Goal: Task Accomplishment & Management: Complete application form

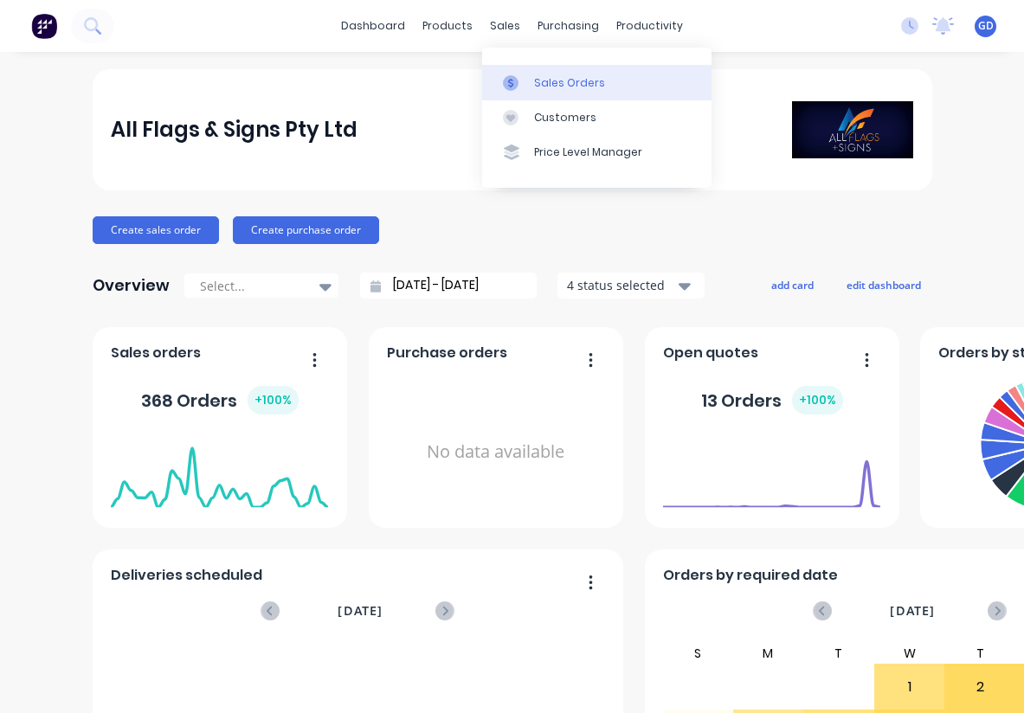
click at [562, 82] on div "Sales Orders" at bounding box center [569, 83] width 71 height 16
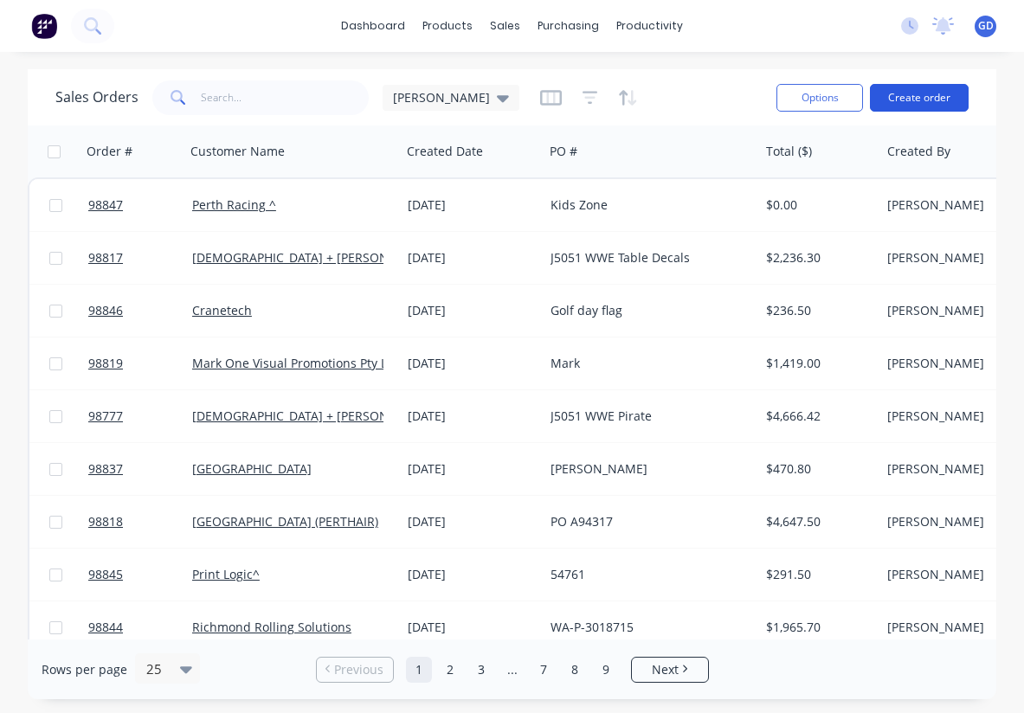
click at [917, 104] on button "Create order" at bounding box center [919, 98] width 99 height 28
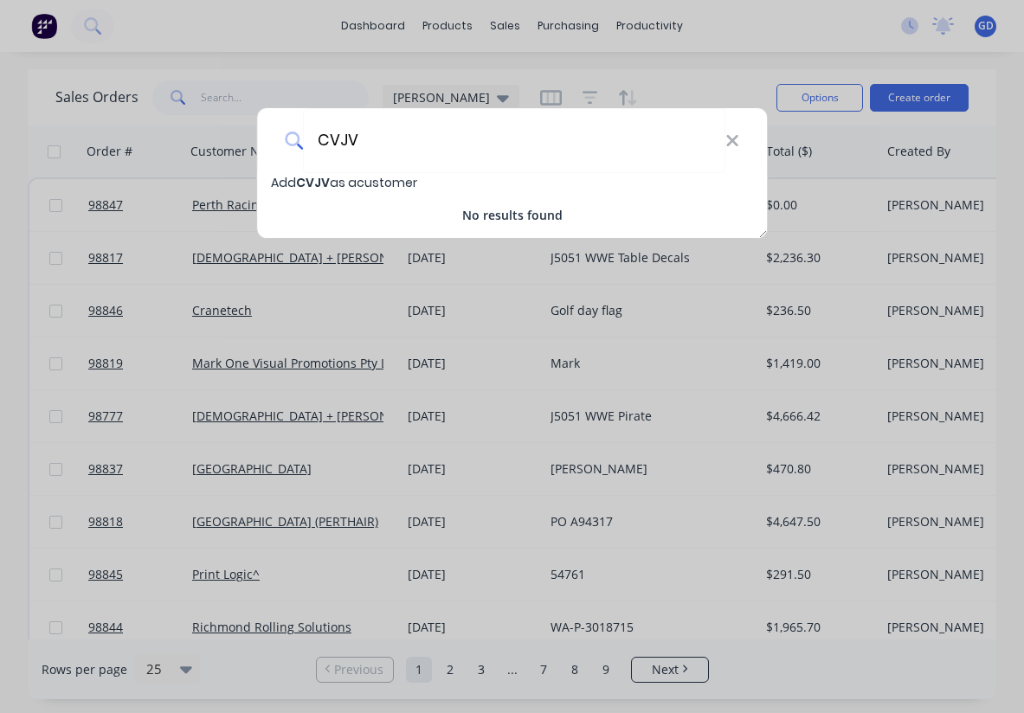
type input "CVJV"
click at [321, 188] on span "CVJV" at bounding box center [313, 182] width 34 height 17
select select "AU"
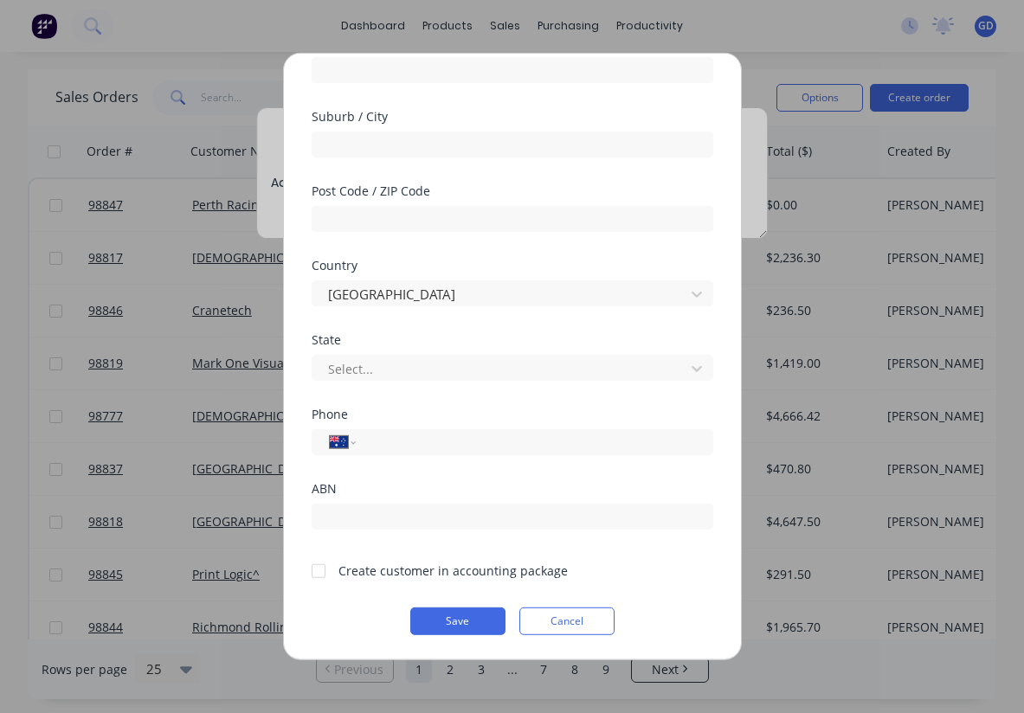
scroll to position [239, 0]
click at [315, 571] on div at bounding box center [318, 570] width 35 height 35
click at [448, 626] on button "Save" at bounding box center [457, 622] width 95 height 28
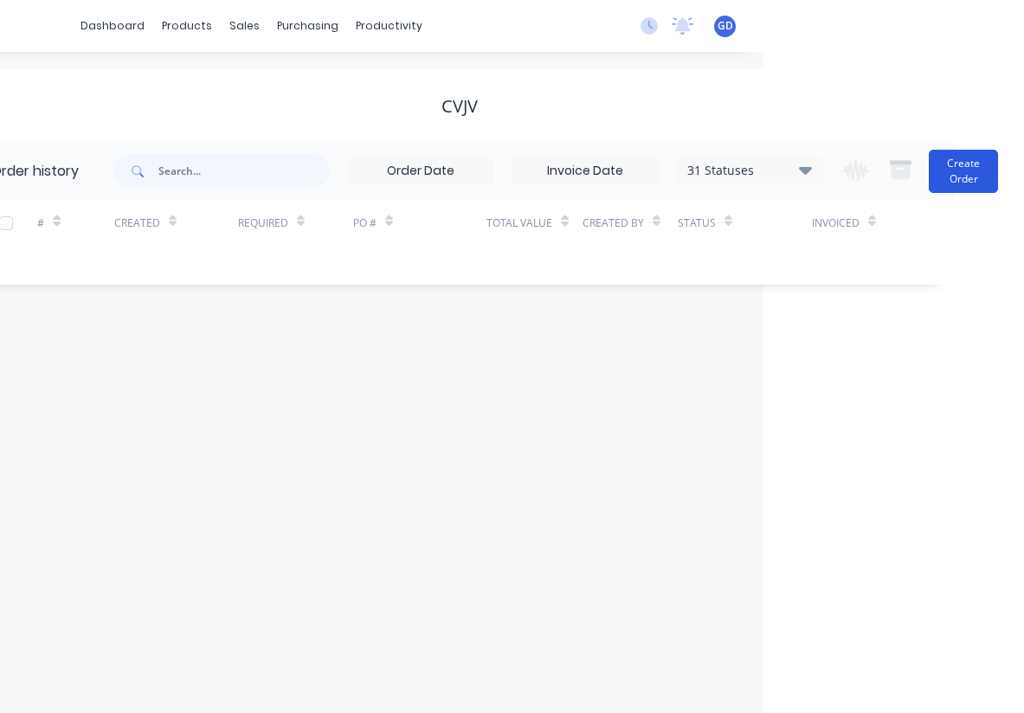
scroll to position [0, 261]
click at [957, 160] on button "Create Order" at bounding box center [963, 171] width 69 height 43
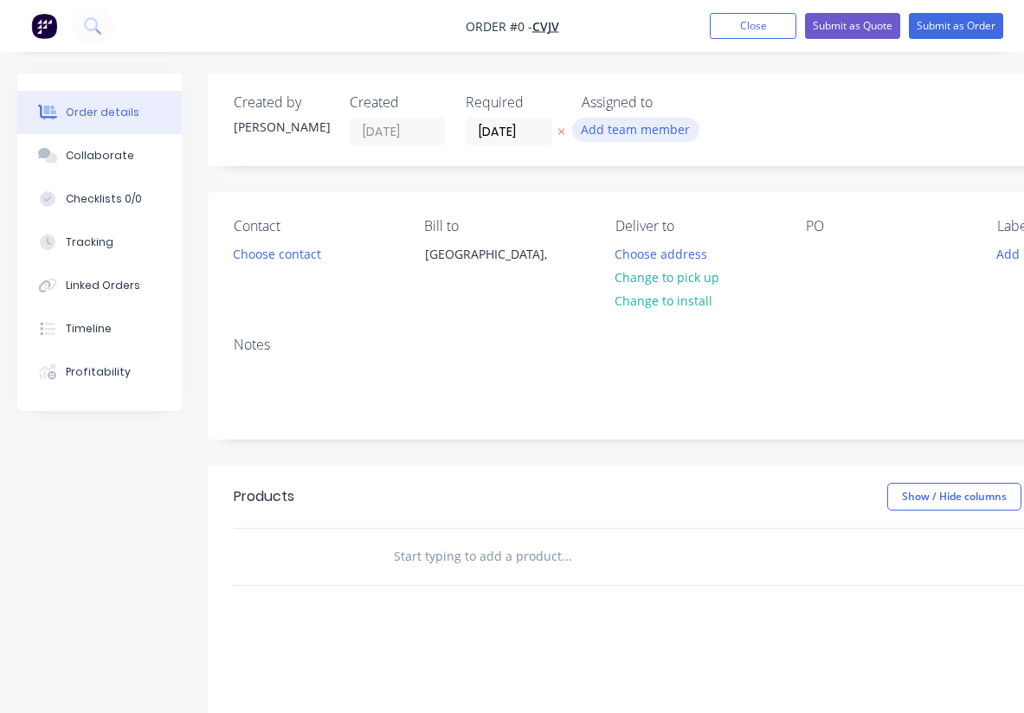
click at [644, 132] on button "Add team member" at bounding box center [635, 129] width 127 height 23
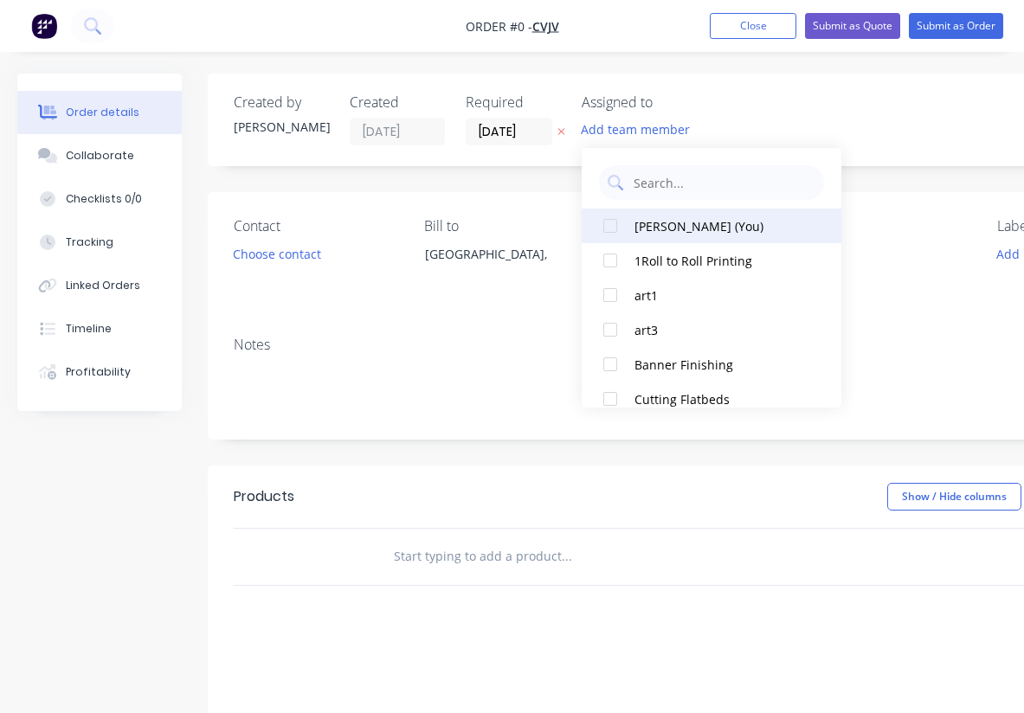
click at [613, 219] on div at bounding box center [610, 226] width 35 height 35
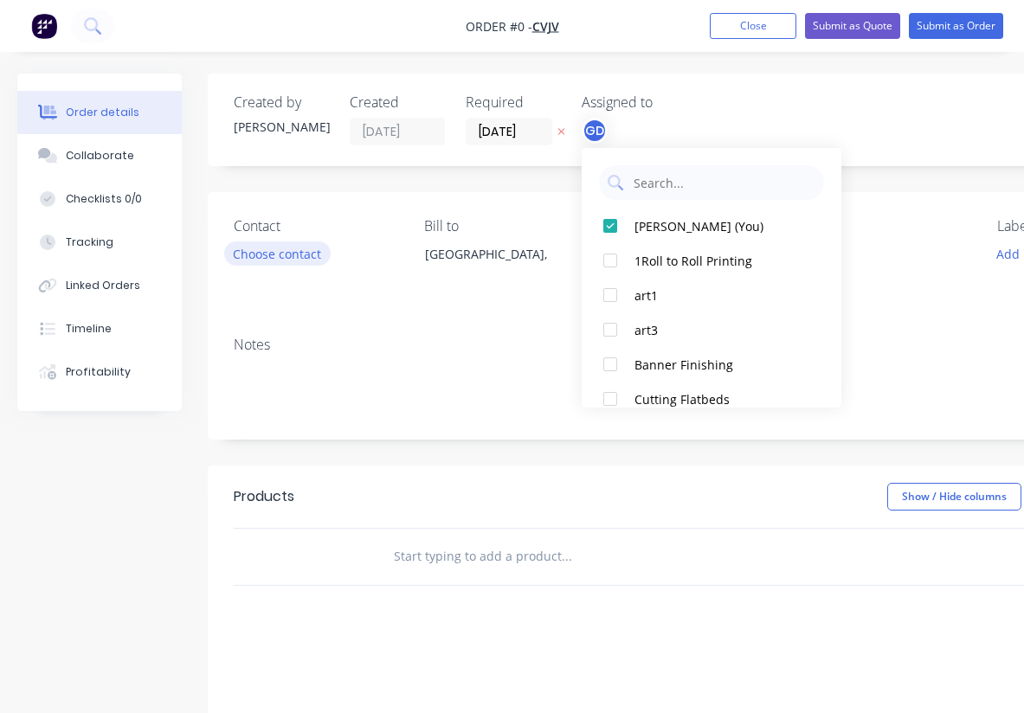
click at [279, 255] on div "Order details Collaborate Checklists 0/0 Tracking Linked Orders Timeline Profit…" at bounding box center [601, 551] width 1203 height 954
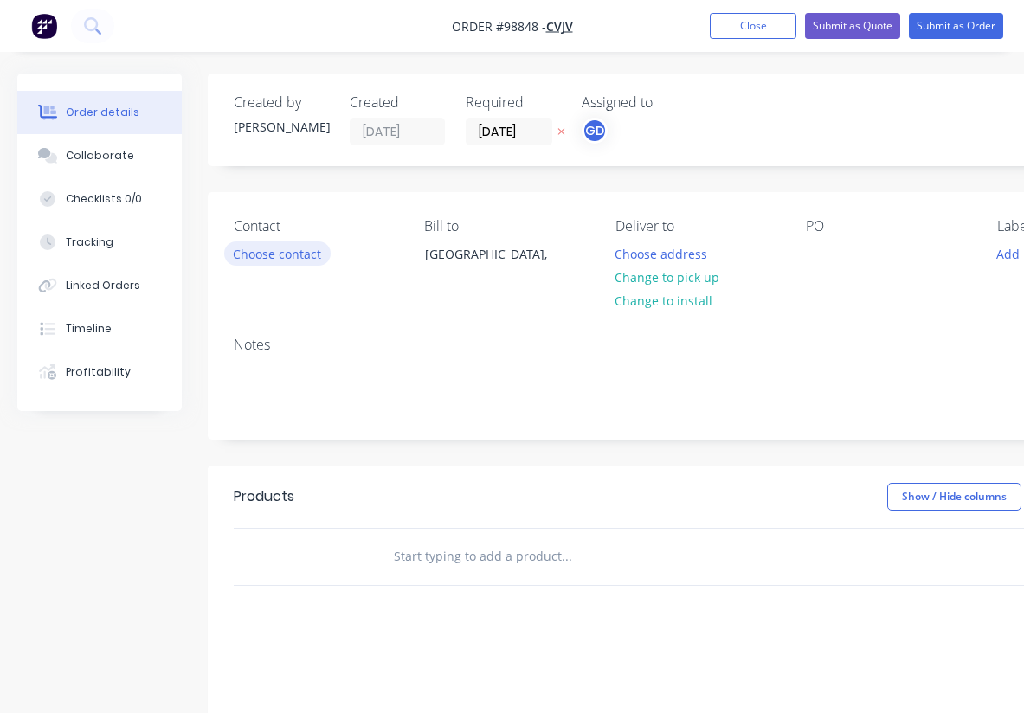
click at [279, 255] on button "Choose contact" at bounding box center [277, 253] width 106 height 23
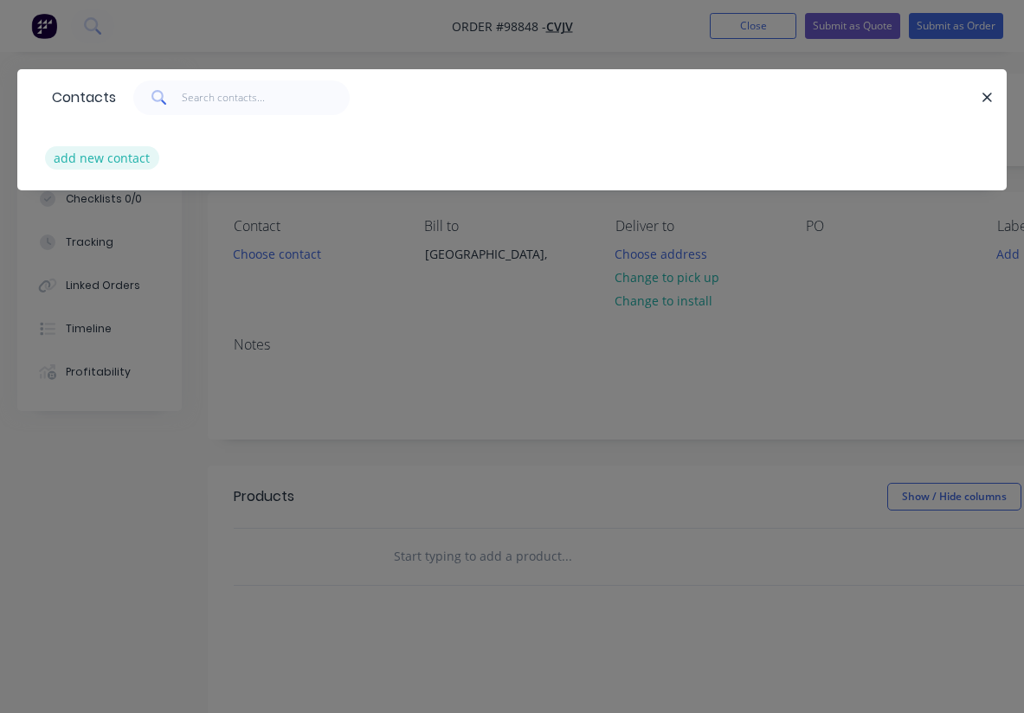
click at [113, 162] on button "add new contact" at bounding box center [102, 157] width 114 height 23
select select "AU"
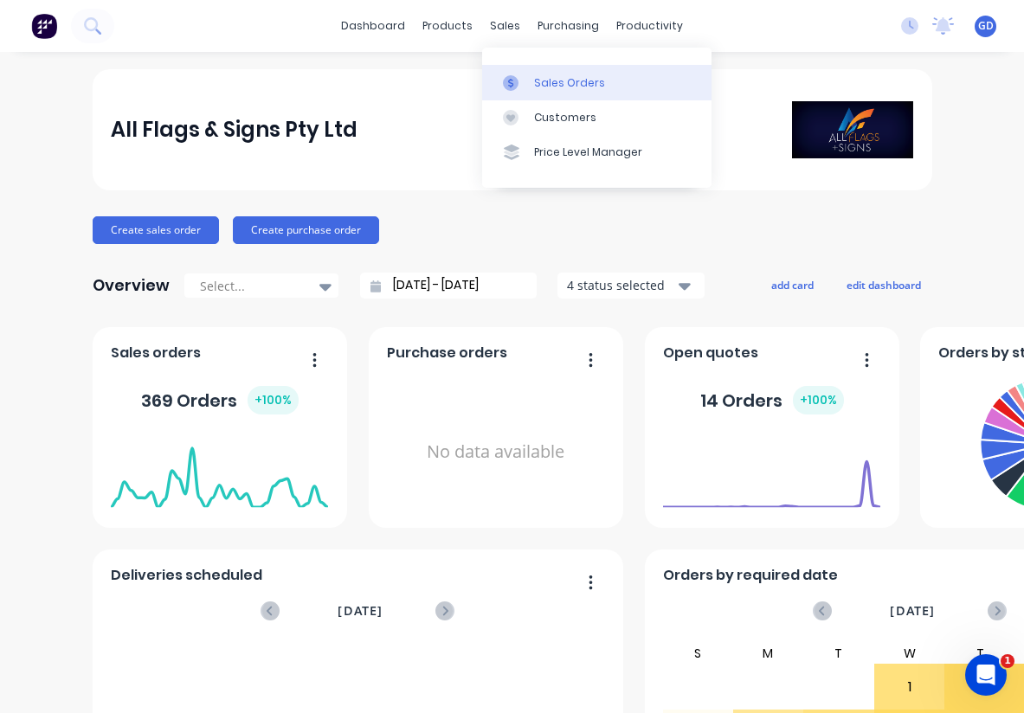
click at [546, 76] on div "Sales Orders" at bounding box center [569, 83] width 71 height 16
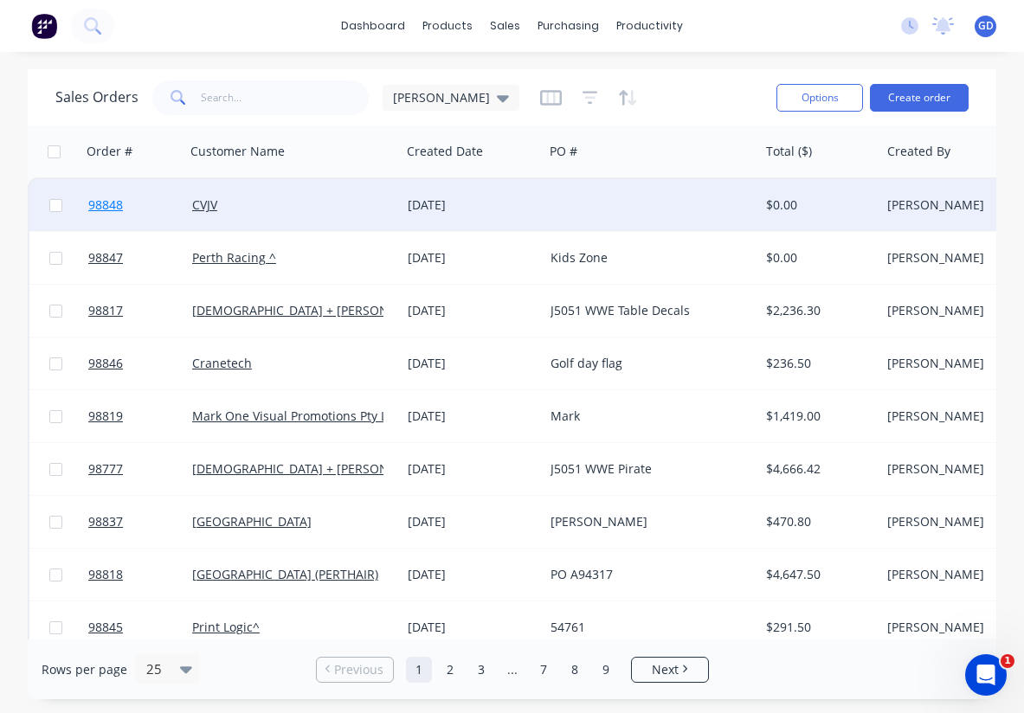
click at [115, 207] on span "98848" at bounding box center [105, 204] width 35 height 17
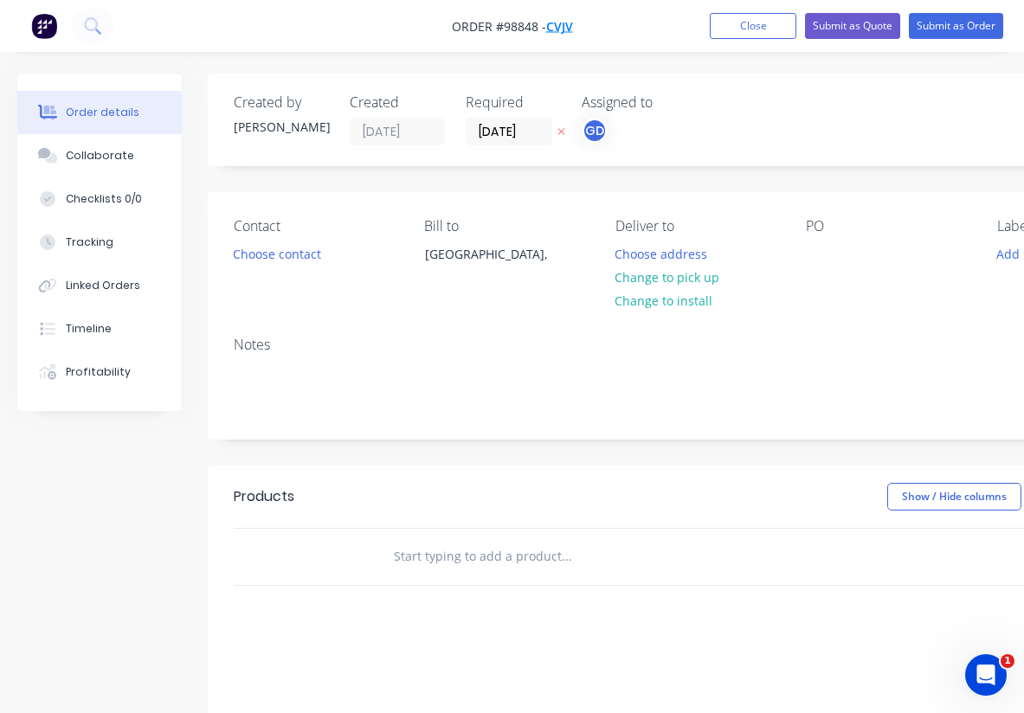
click at [557, 28] on span "CVJV" at bounding box center [559, 26] width 27 height 16
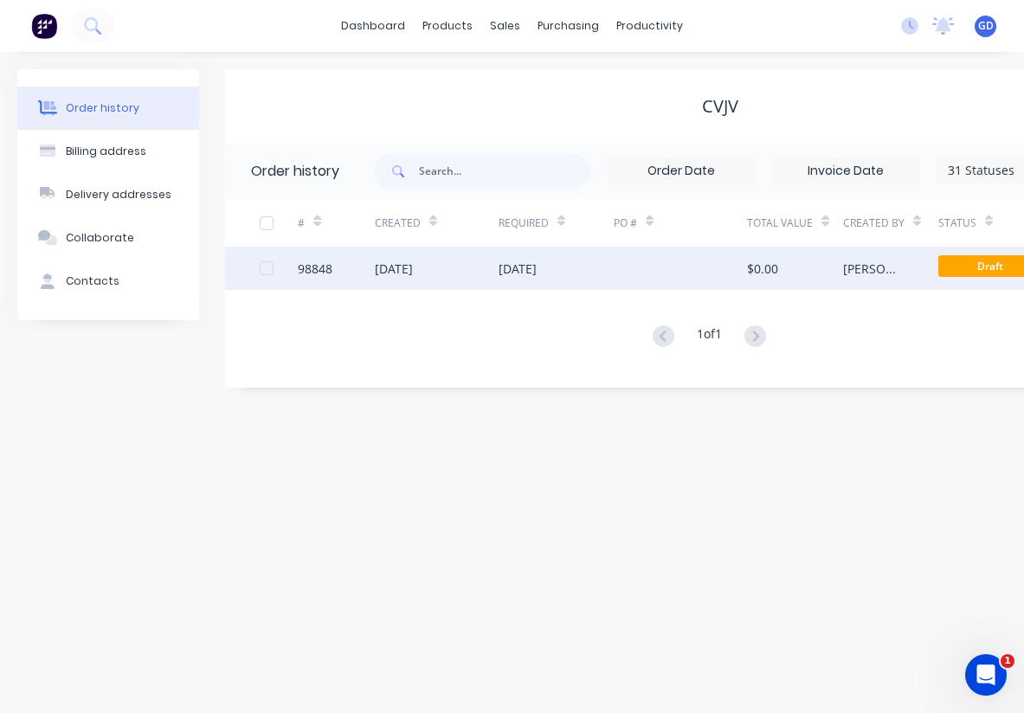
click at [325, 274] on div "98848" at bounding box center [315, 269] width 35 height 18
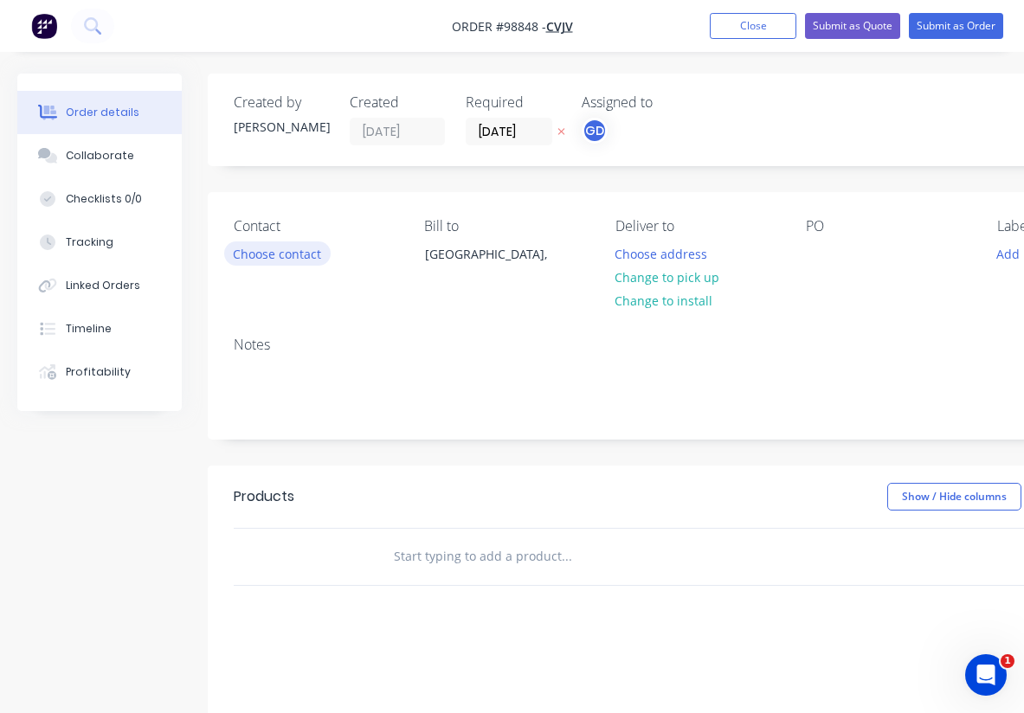
click at [286, 258] on button "Choose contact" at bounding box center [277, 253] width 106 height 23
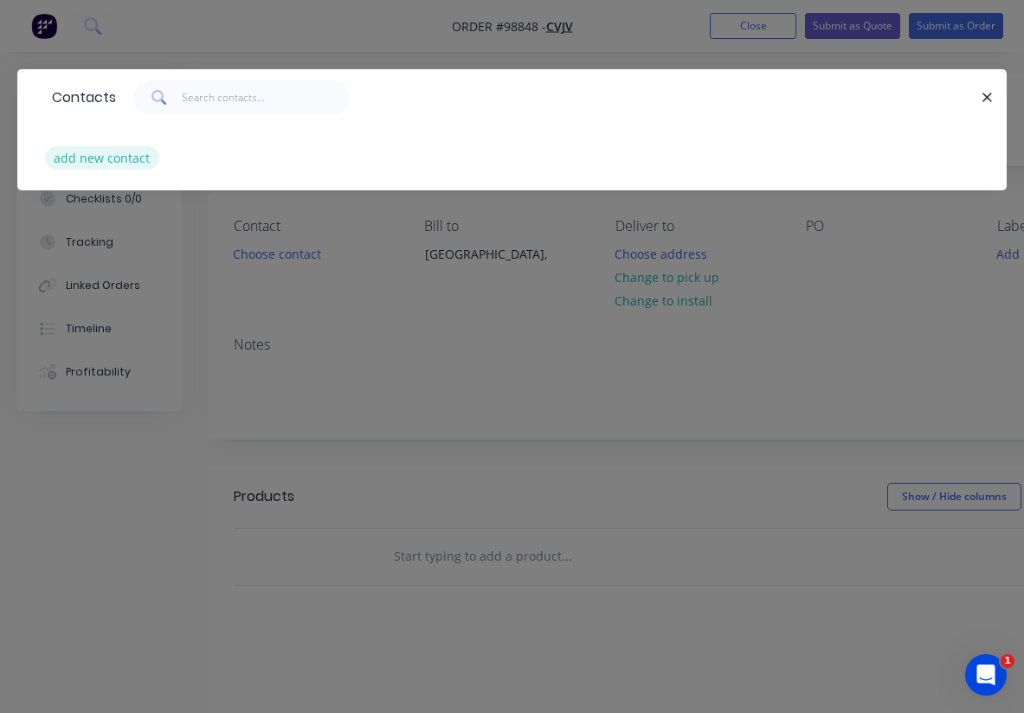
click at [126, 155] on button "add new contact" at bounding box center [102, 157] width 114 height 23
select select "AU"
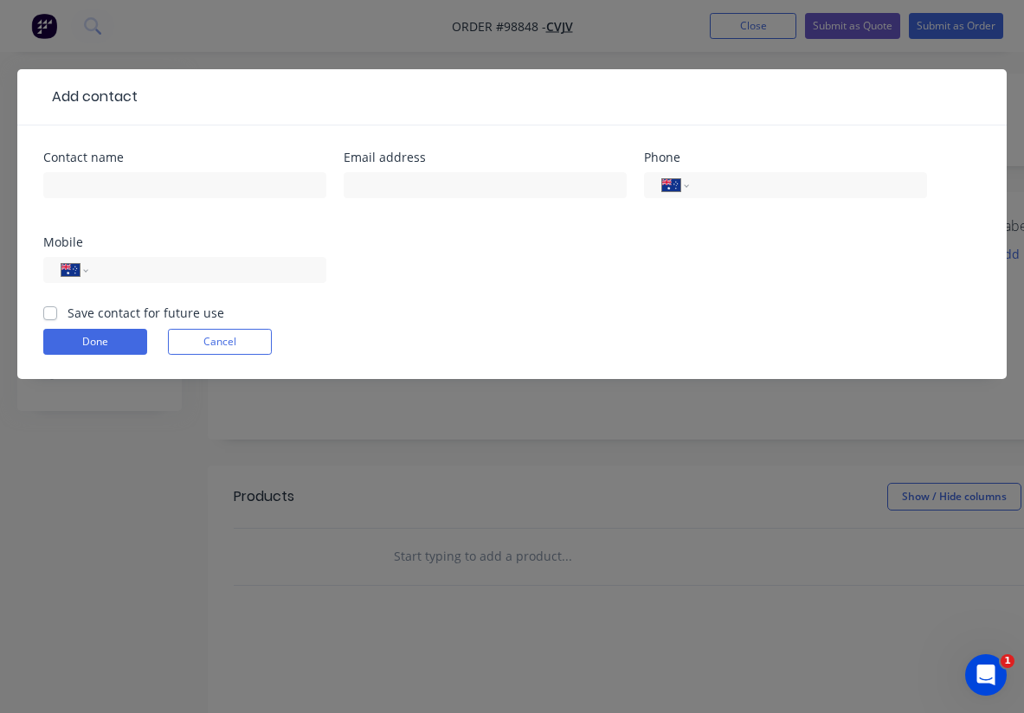
click at [68, 312] on label "Save contact for future use" at bounding box center [146, 313] width 157 height 18
click at [48, 312] on input "Save contact for future use" at bounding box center [50, 312] width 14 height 16
checkbox input "true"
paste input "[PERSON_NAME]"
type input "[PERSON_NAME]"
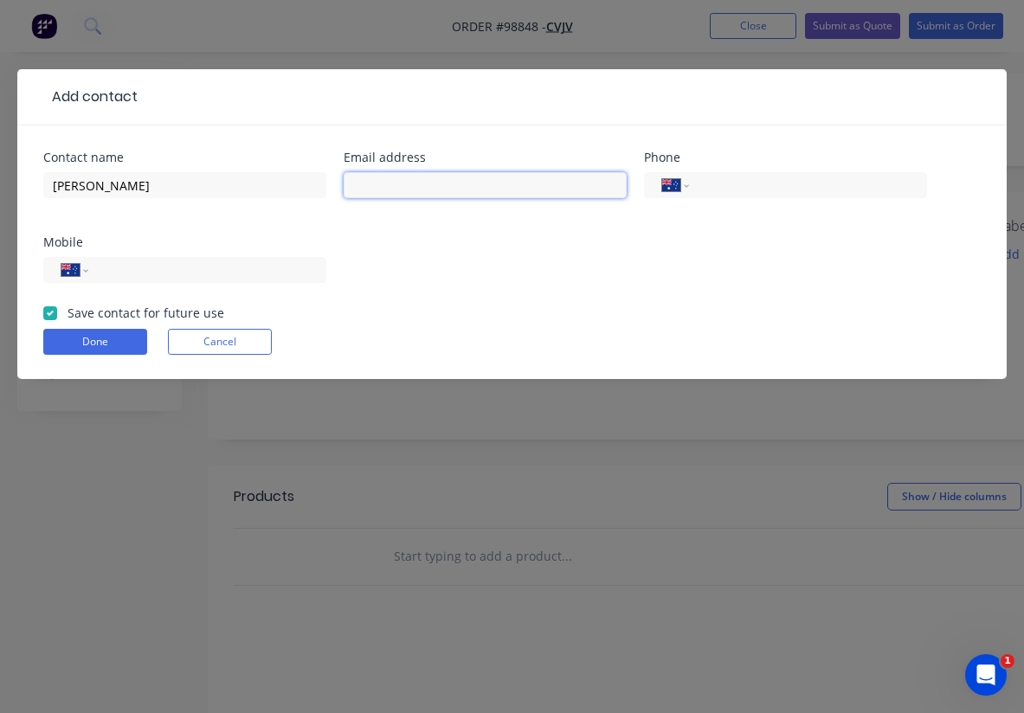
paste input "[PERSON_NAME][EMAIL_ADDRESS][DOMAIN_NAME]"
type input "[PERSON_NAME][EMAIL_ADDRESS][DOMAIN_NAME]"
click at [145, 280] on div "International [GEOGRAPHIC_DATA] [GEOGRAPHIC_DATA] [GEOGRAPHIC_DATA] [GEOGRAPHIC…" at bounding box center [184, 270] width 283 height 26
click at [145, 268] on input "tel" at bounding box center [204, 271] width 208 height 20
paste input "0451 669 120"
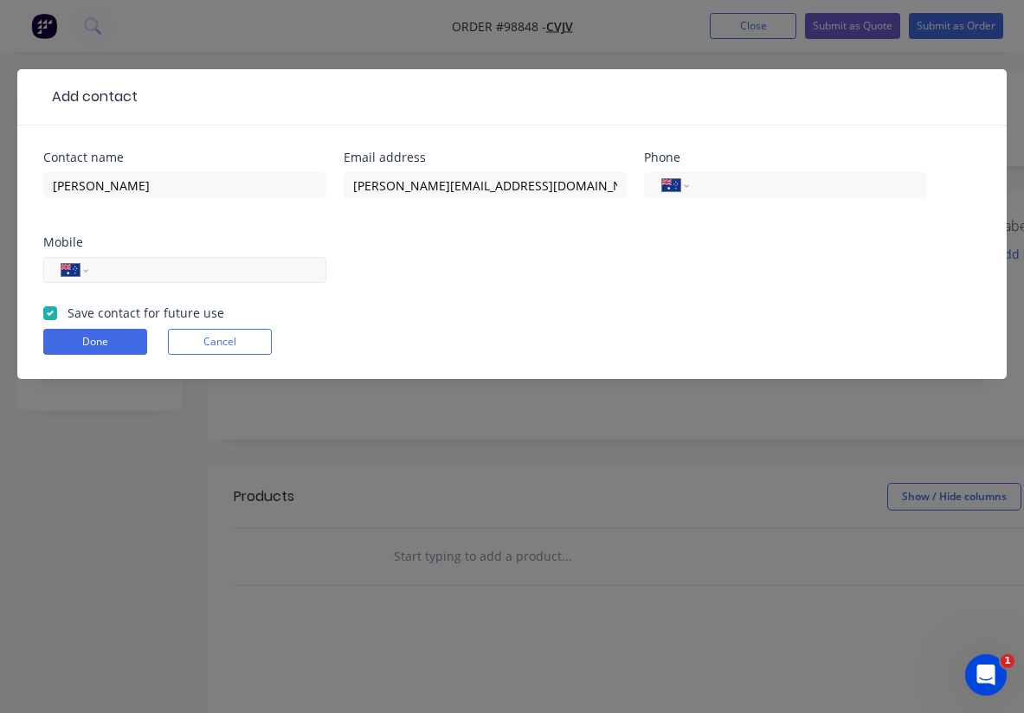
type input "0451 669 120"
paste input "[PHONE_NUMBER]"
type input "[PHONE_NUMBER]"
click at [111, 340] on button "Done" at bounding box center [95, 342] width 104 height 26
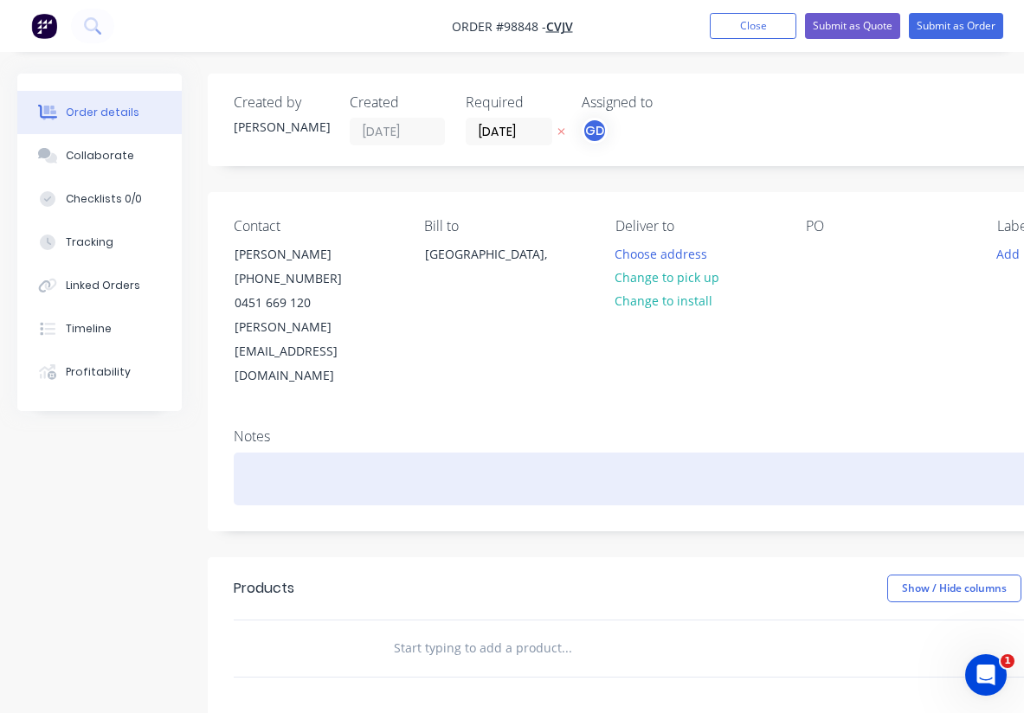
click at [274, 453] on div at bounding box center [697, 479] width 926 height 53
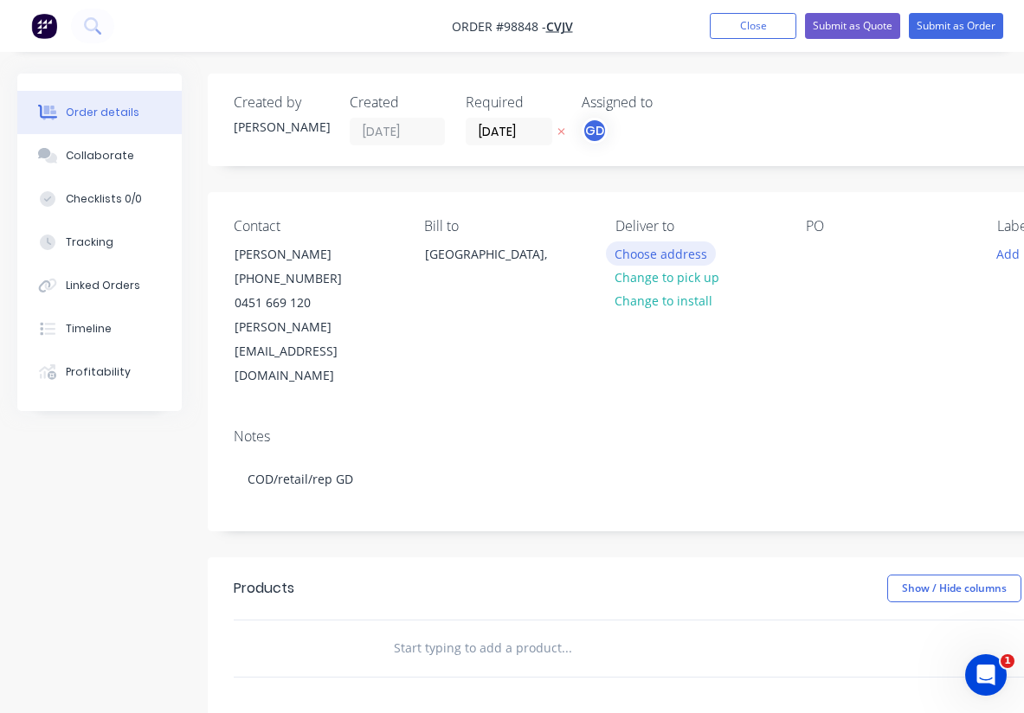
click at [652, 257] on button "Choose address" at bounding box center [661, 253] width 111 height 23
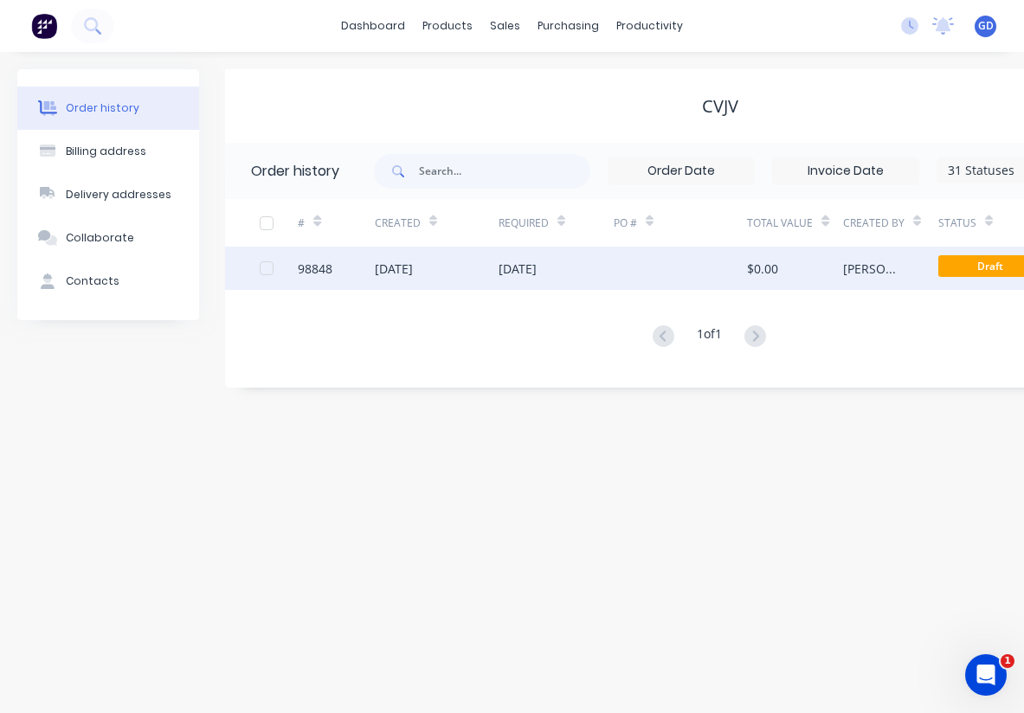
click at [327, 264] on div "98848" at bounding box center [315, 269] width 35 height 18
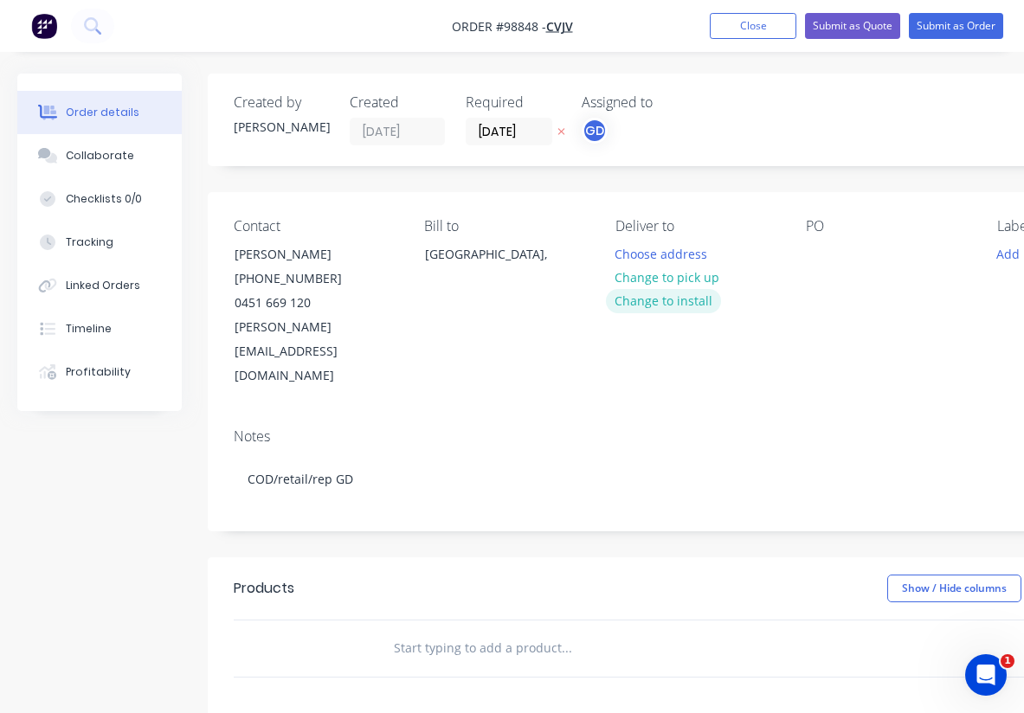
click at [649, 305] on button "Change to install" at bounding box center [664, 300] width 116 height 23
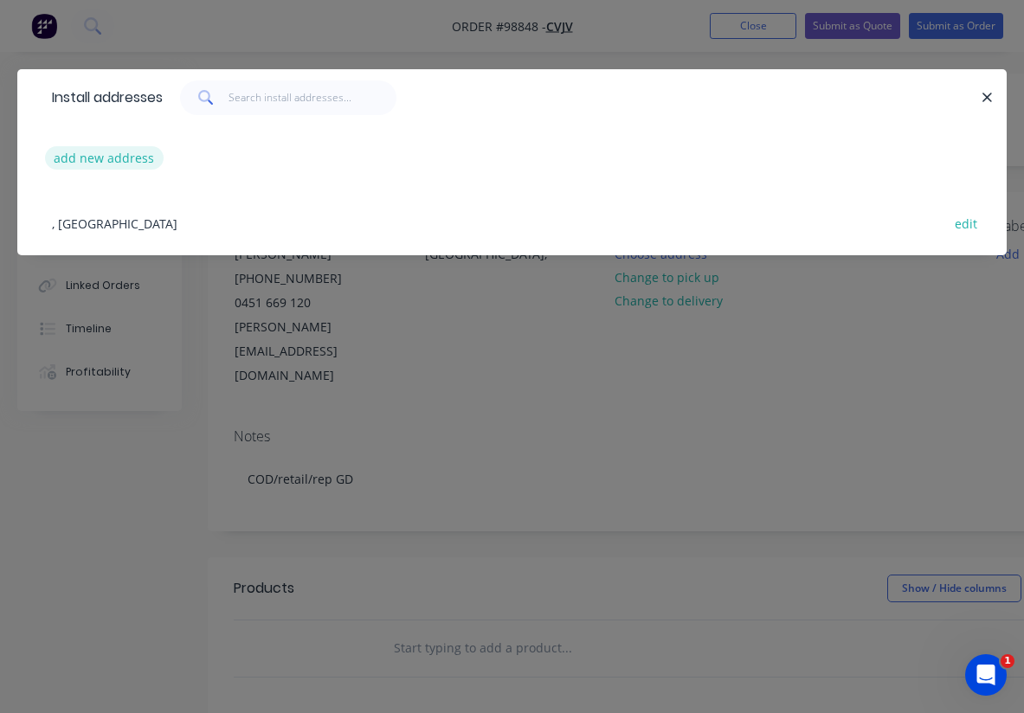
click at [105, 163] on button "add new address" at bounding box center [104, 157] width 119 height 23
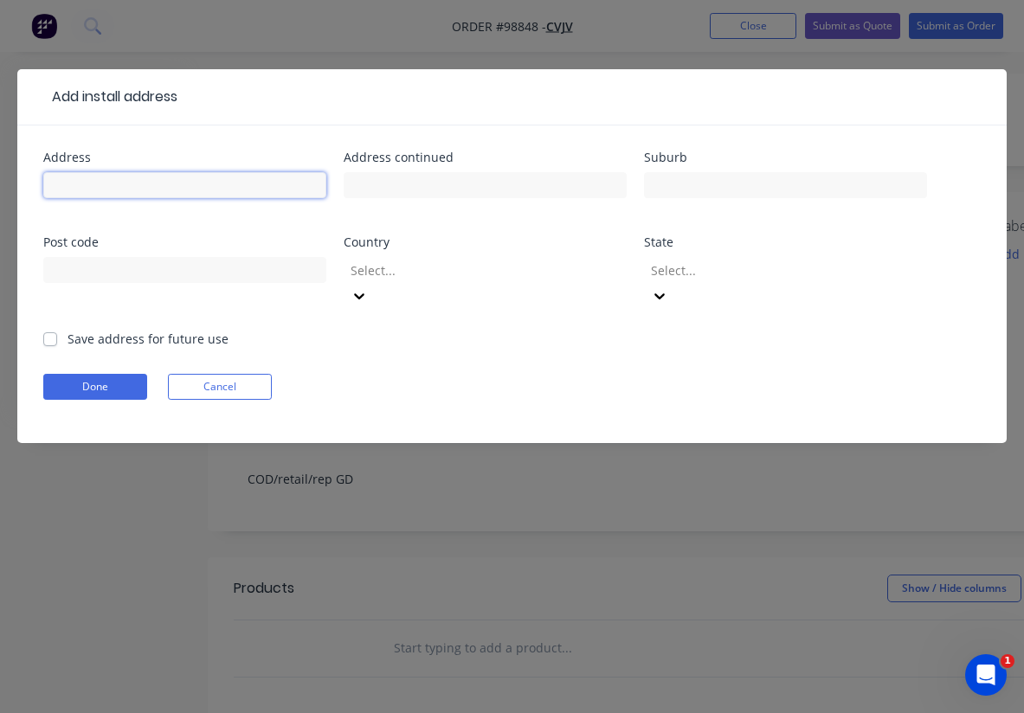
paste input "Capricorn Esplande and sandcastle [GEOGRAPHIC_DATA]"
type input "Capricorn Esplande and sandcastle [GEOGRAPHIC_DATA]"
click at [68, 330] on label "Save address for future use" at bounding box center [148, 339] width 161 height 18
click at [51, 330] on input "Save address for future use" at bounding box center [50, 338] width 14 height 16
checkbox input "true"
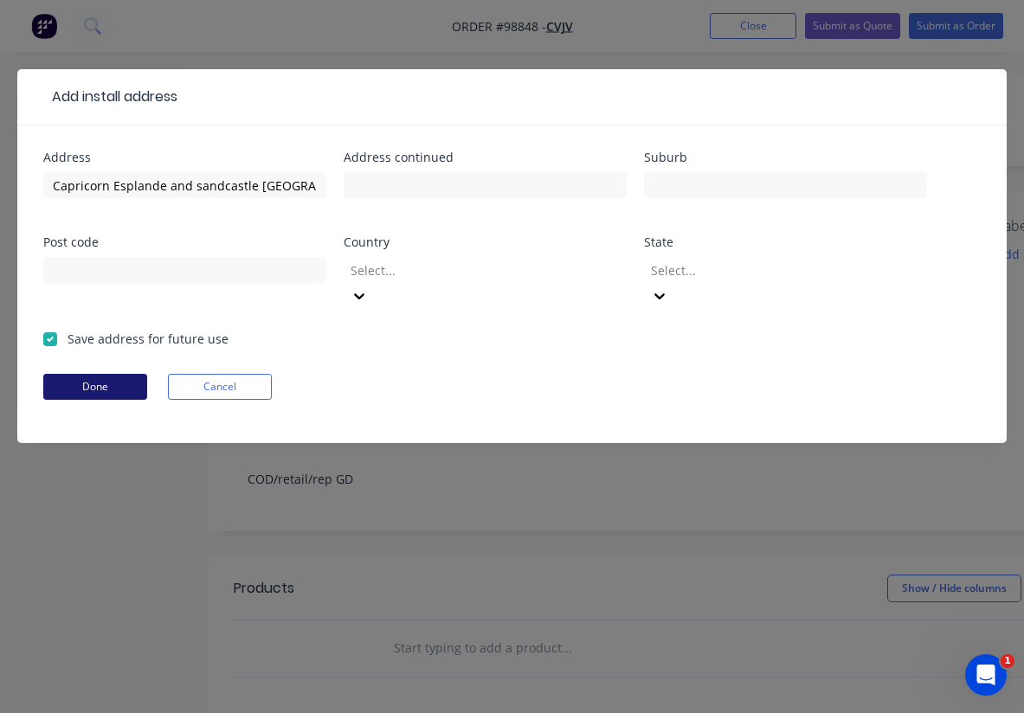
click at [82, 374] on button "Done" at bounding box center [95, 387] width 104 height 26
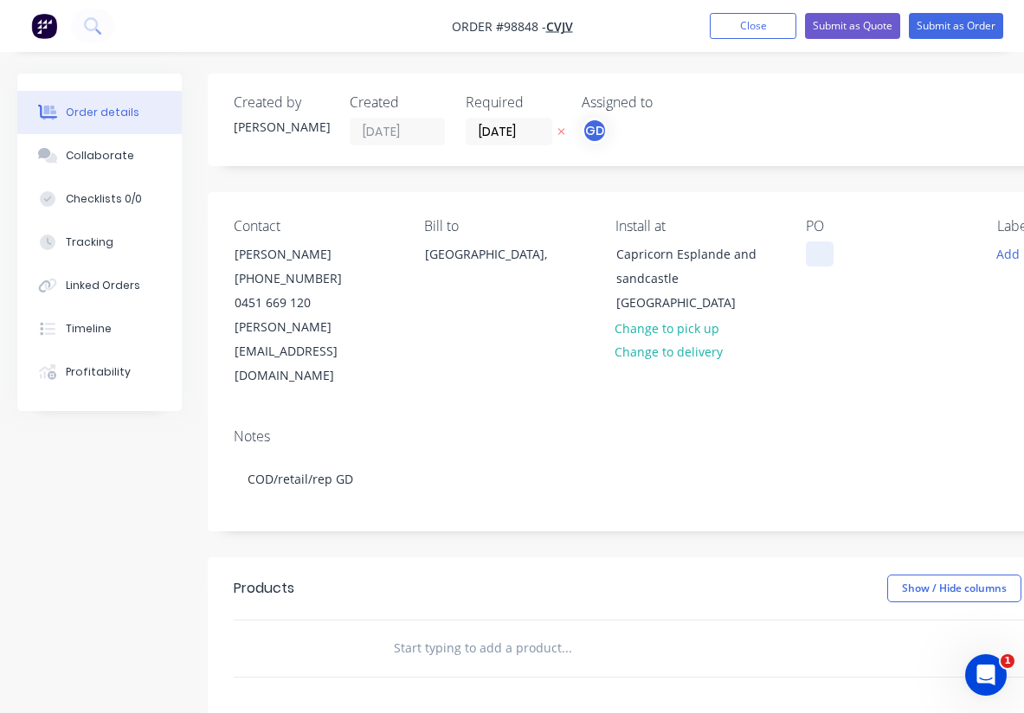
click at [813, 256] on div at bounding box center [820, 254] width 28 height 25
paste div
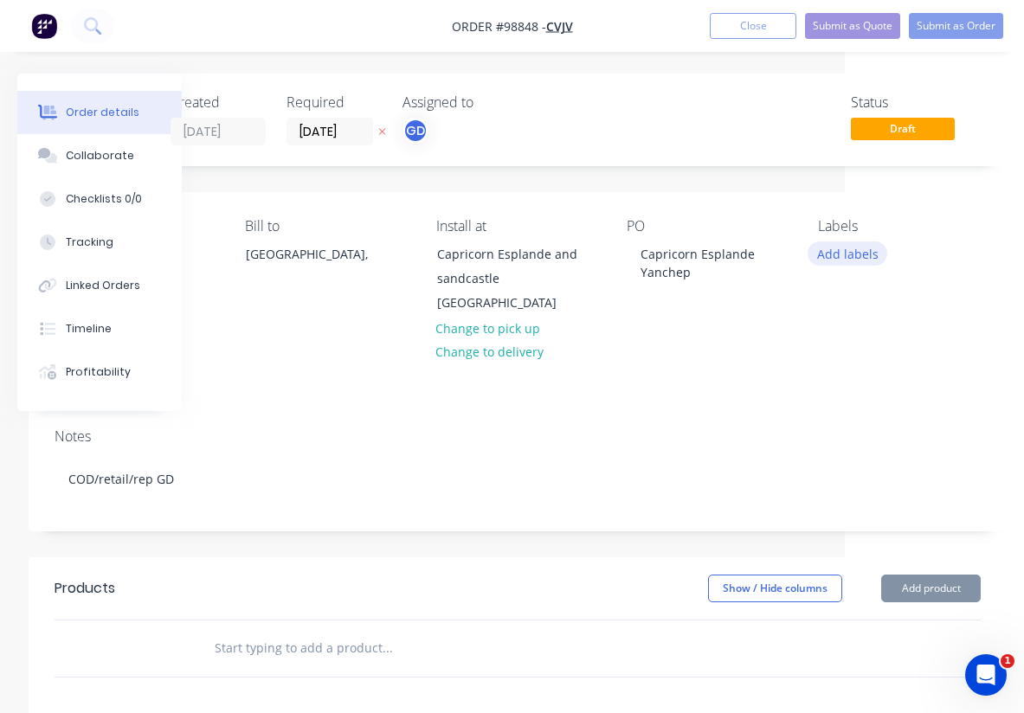
scroll to position [0, 179]
click at [845, 258] on button "Add labels" at bounding box center [848, 253] width 80 height 23
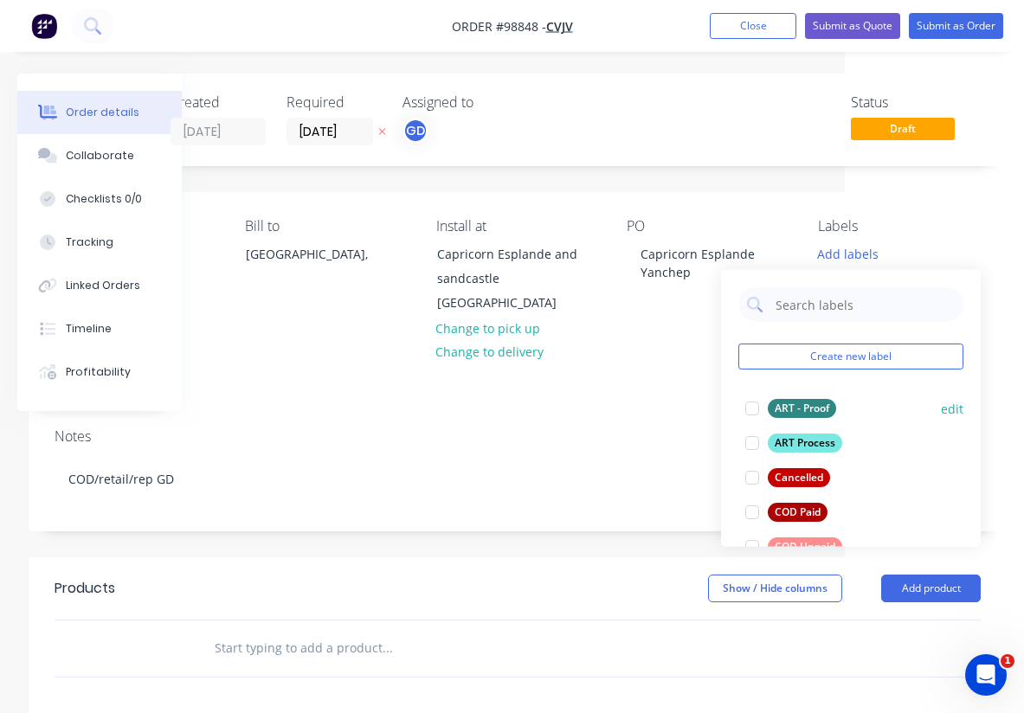
click at [809, 405] on div "ART - Proof" at bounding box center [802, 408] width 68 height 19
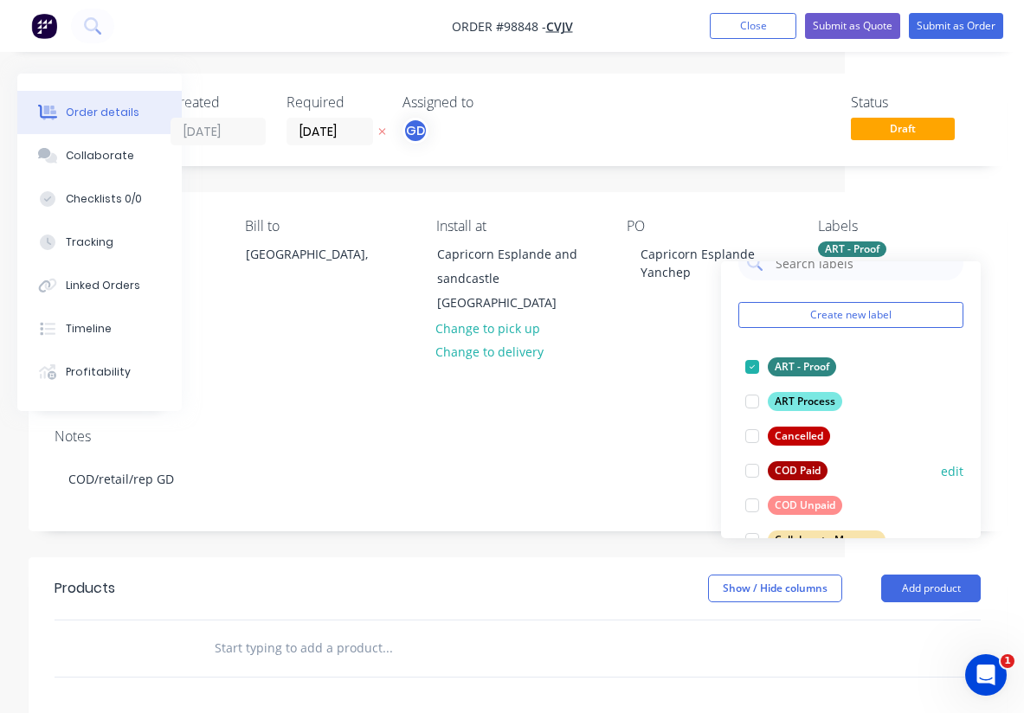
scroll to position [63, 0]
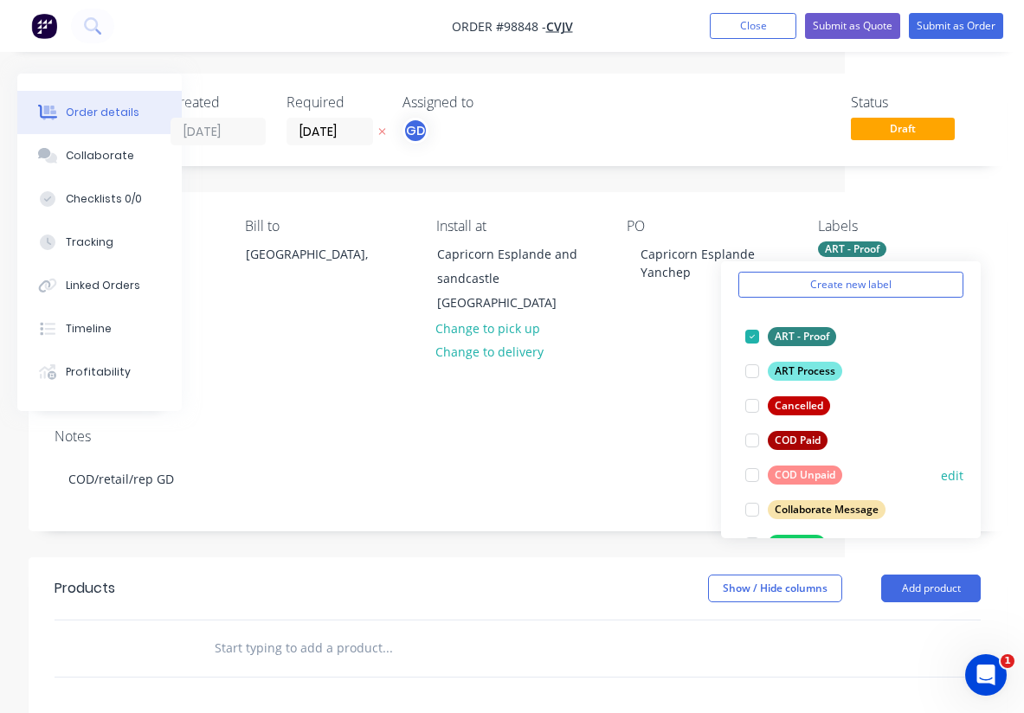
click at [809, 476] on div "COD Unpaid" at bounding box center [805, 475] width 74 height 19
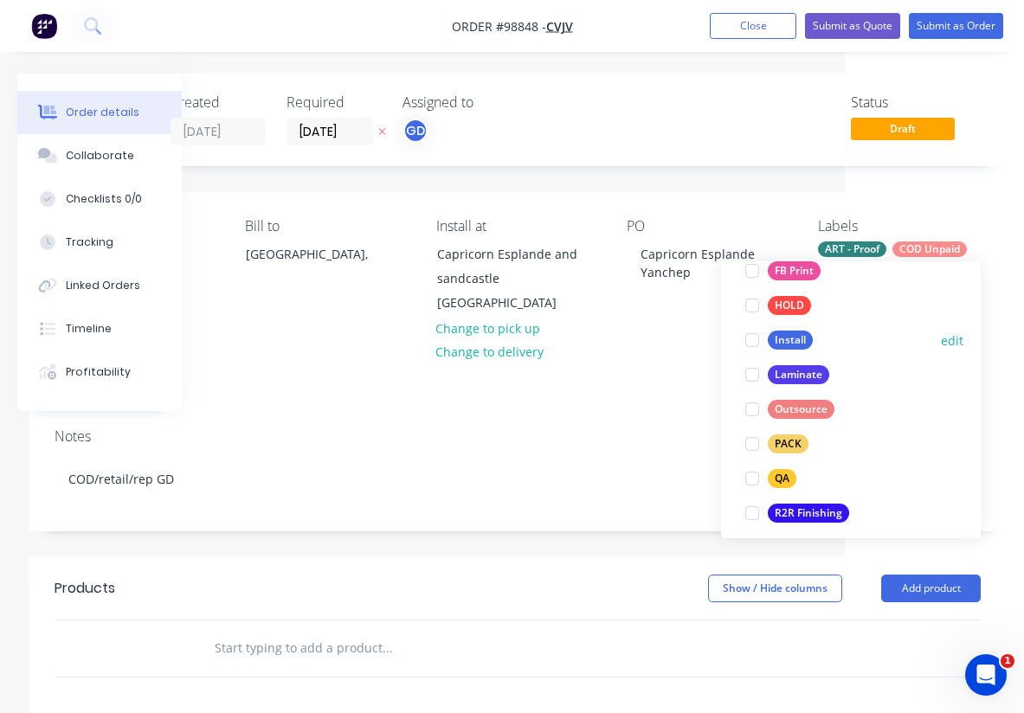
scroll to position [512, 0]
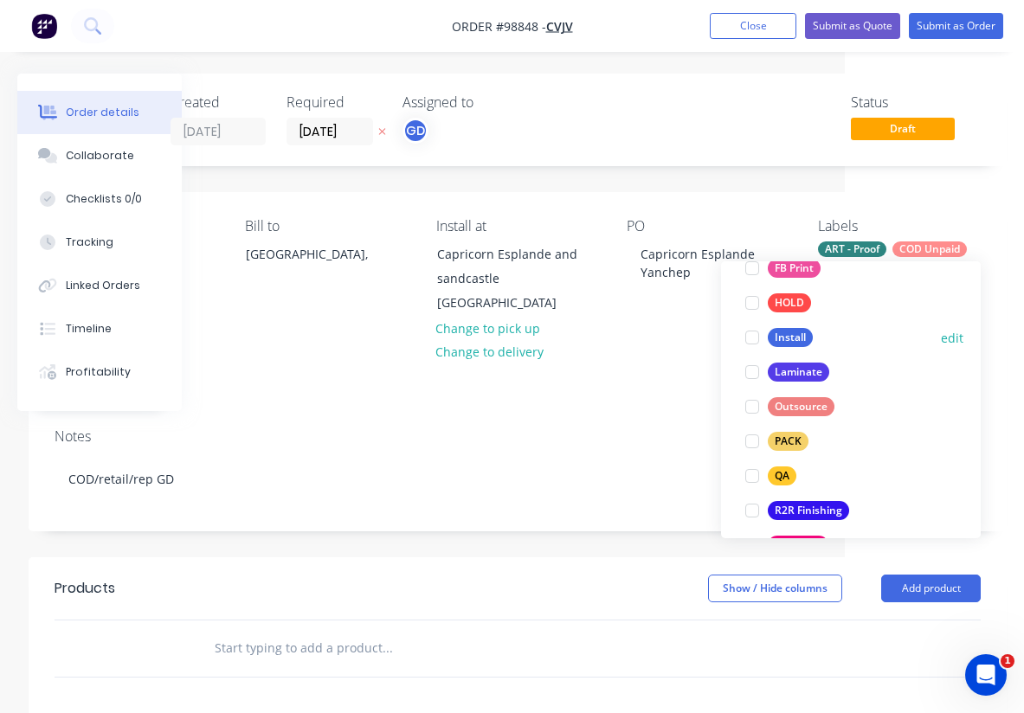
click at [801, 332] on div "Install" at bounding box center [790, 337] width 45 height 19
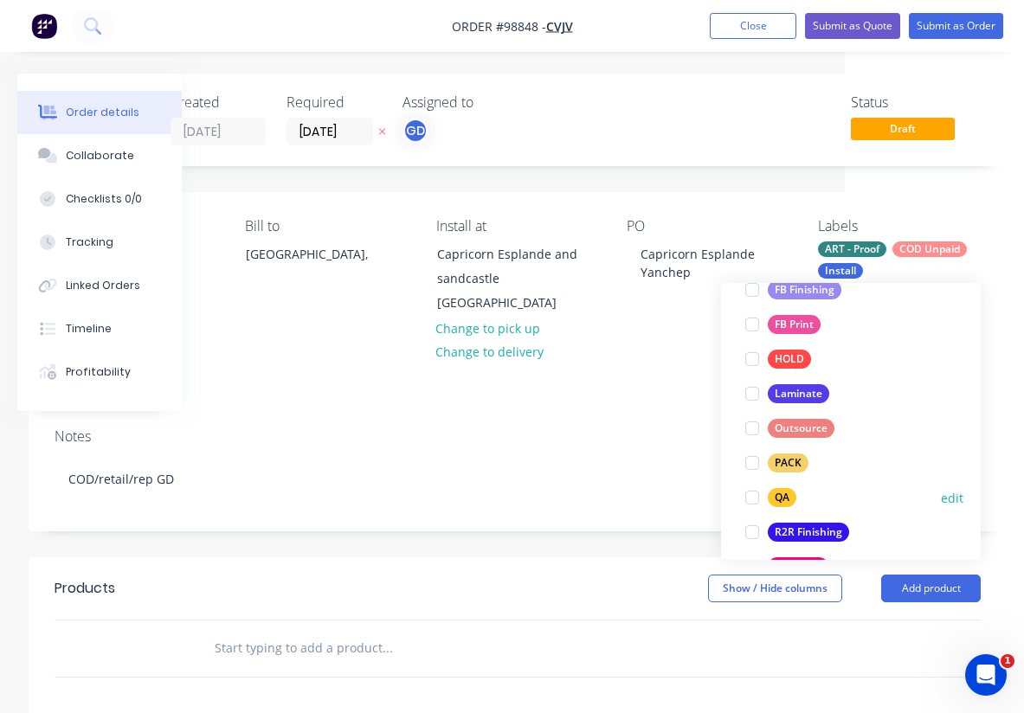
scroll to position [635, 0]
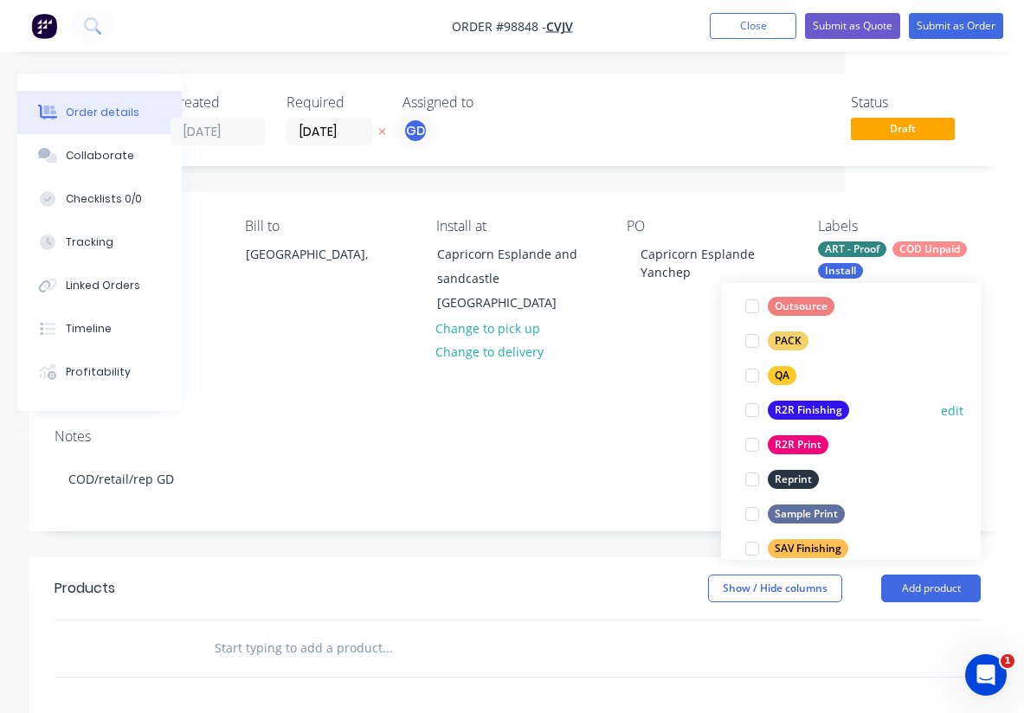
click at [808, 409] on div "R2R Finishing" at bounding box center [808, 410] width 81 height 19
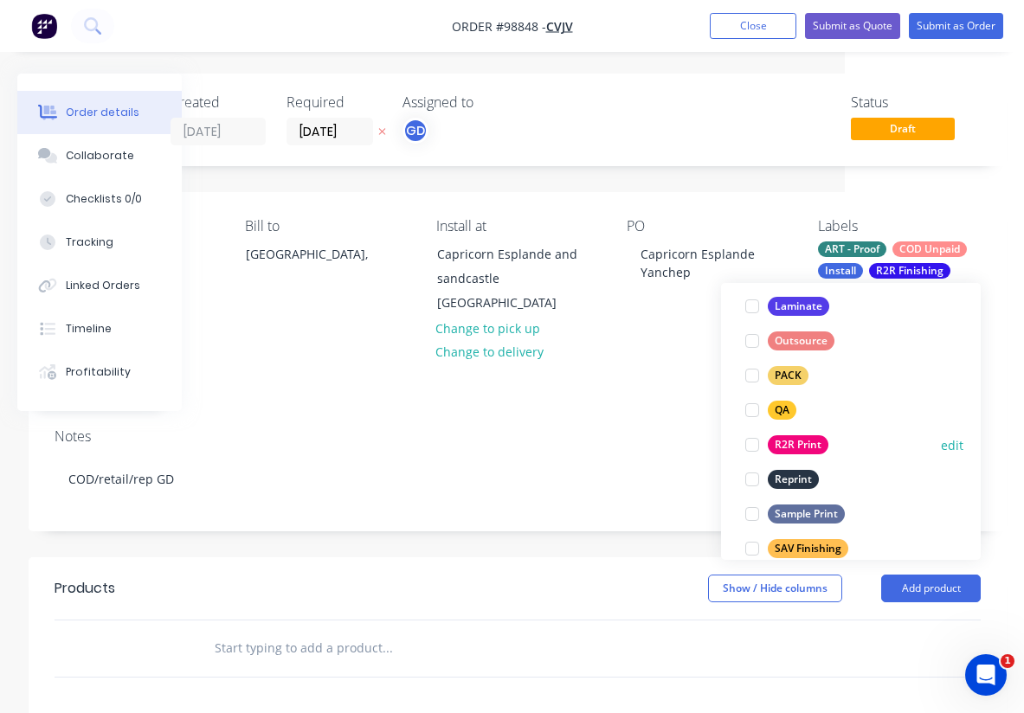
click at [806, 446] on div "R2R Print" at bounding box center [798, 444] width 61 height 19
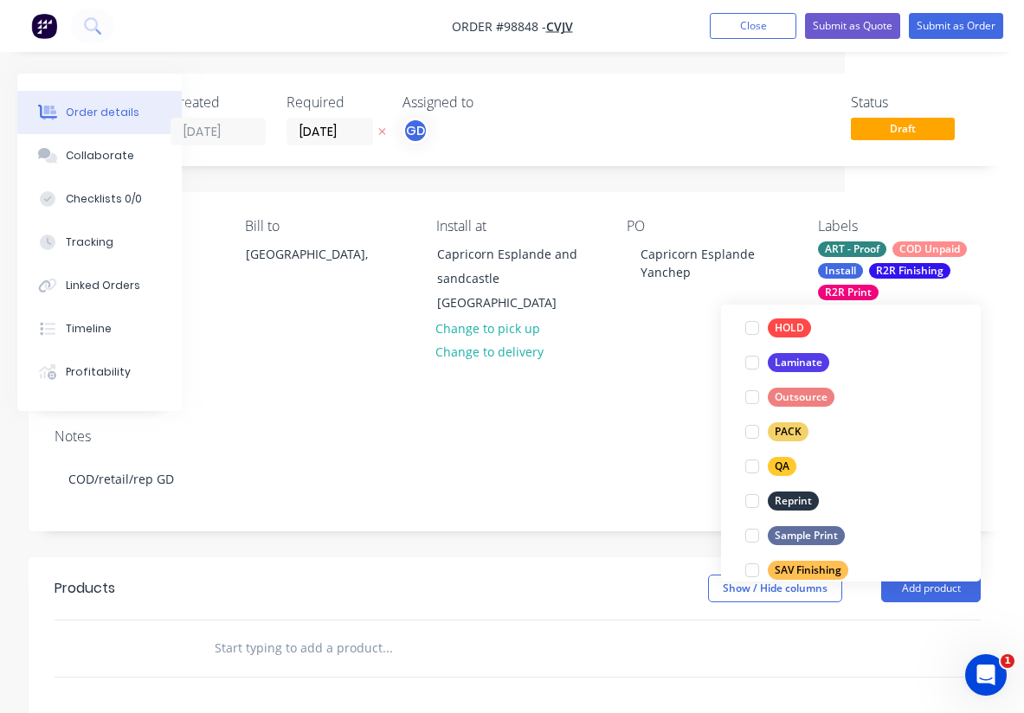
click at [505, 620] on div at bounding box center [518, 620] width 926 height 1
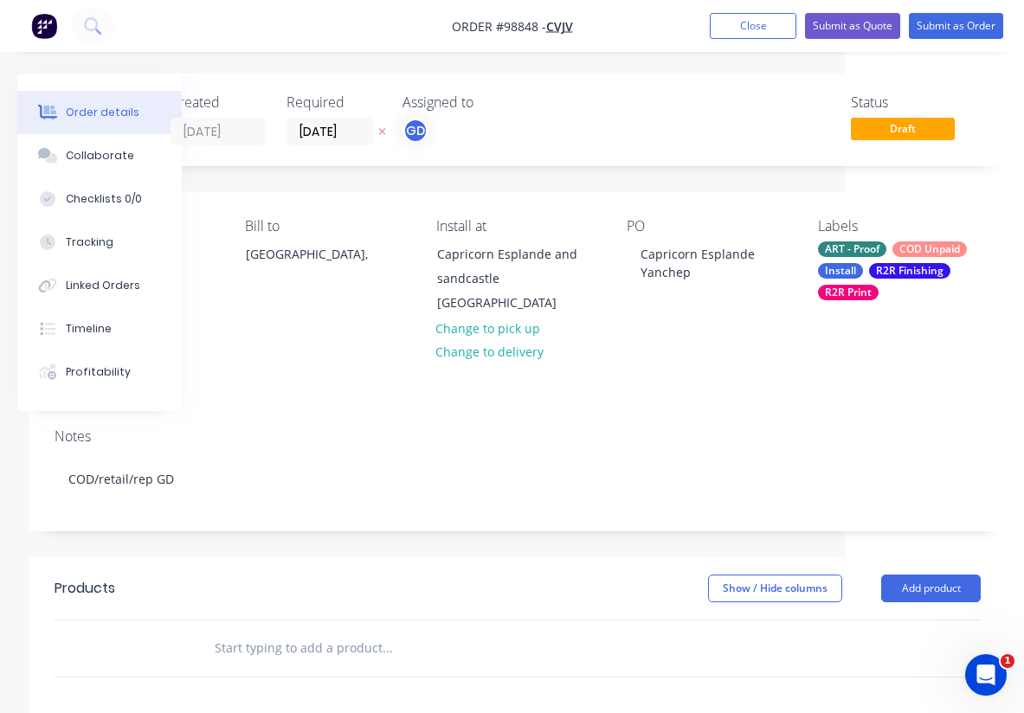
paste input "Banner mesh PLUS, hem and eyelets every 500mm top/bottom. Printed in 25m panels…"
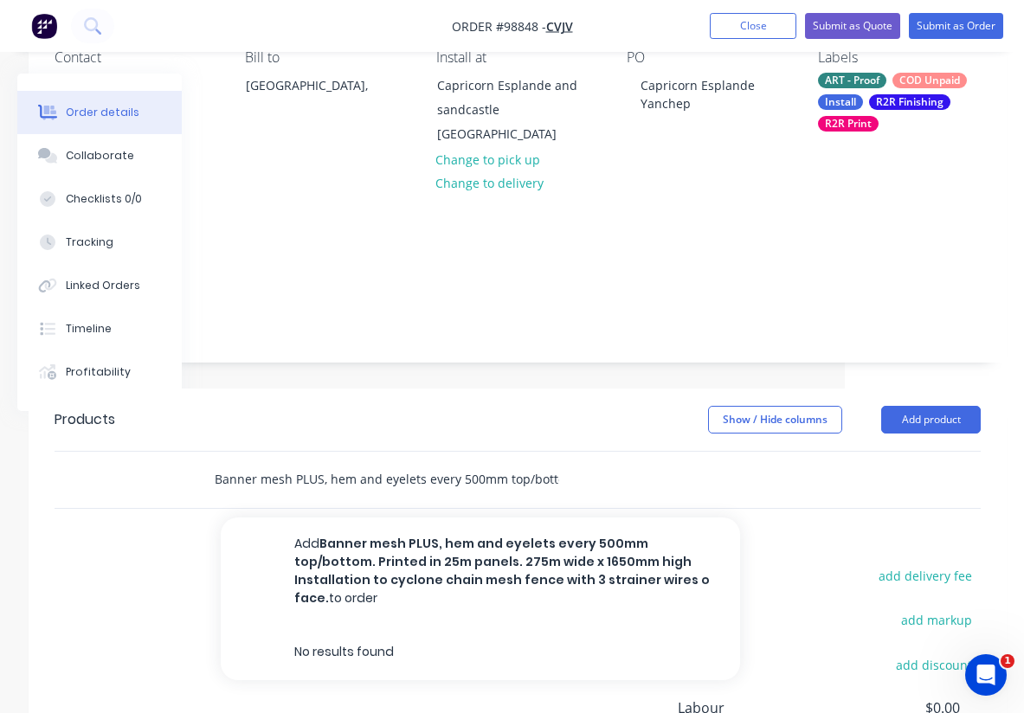
scroll to position [170, 179]
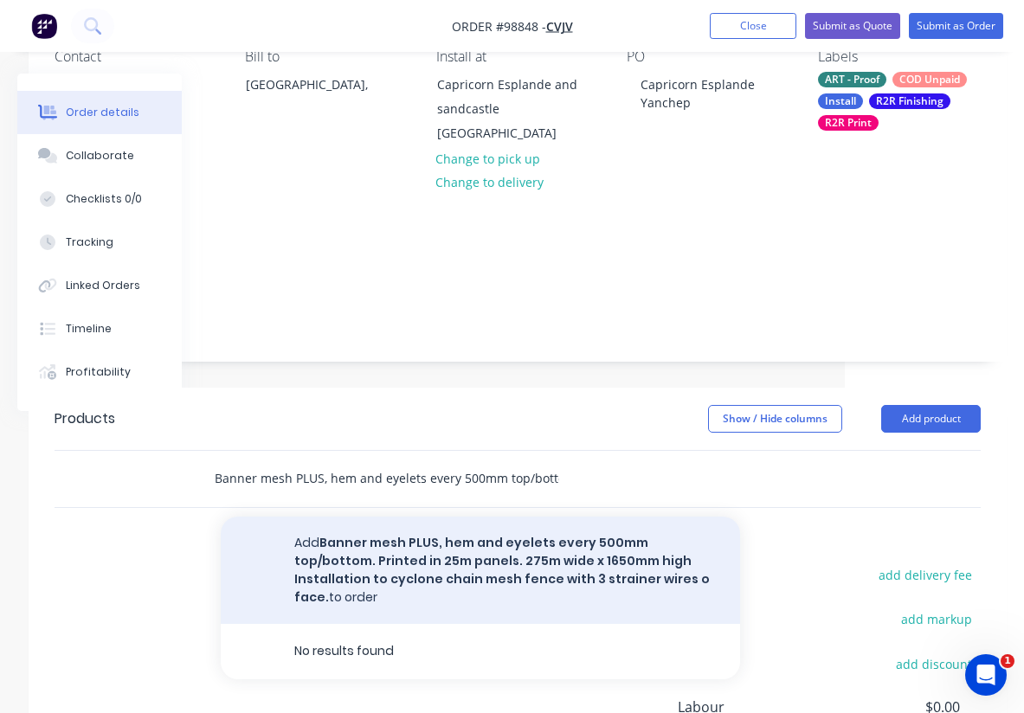
type input "Banner mesh PLUS, hem and eyelets every 500mm top/bottom. Printed in 25m panels…"
click at [374, 517] on button "Add Banner mesh PLUS, hem and eyelets every 500mm top/bottom. Printed in 25m pa…" at bounding box center [480, 570] width 519 height 107
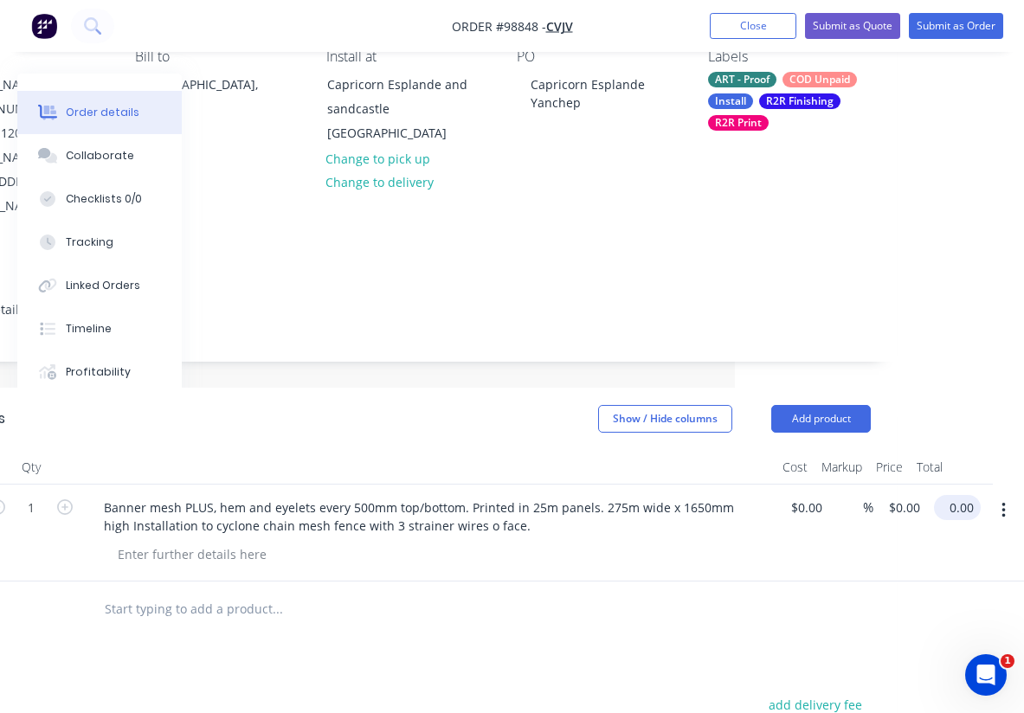
click at [967, 495] on input "0.00" at bounding box center [961, 507] width 40 height 25
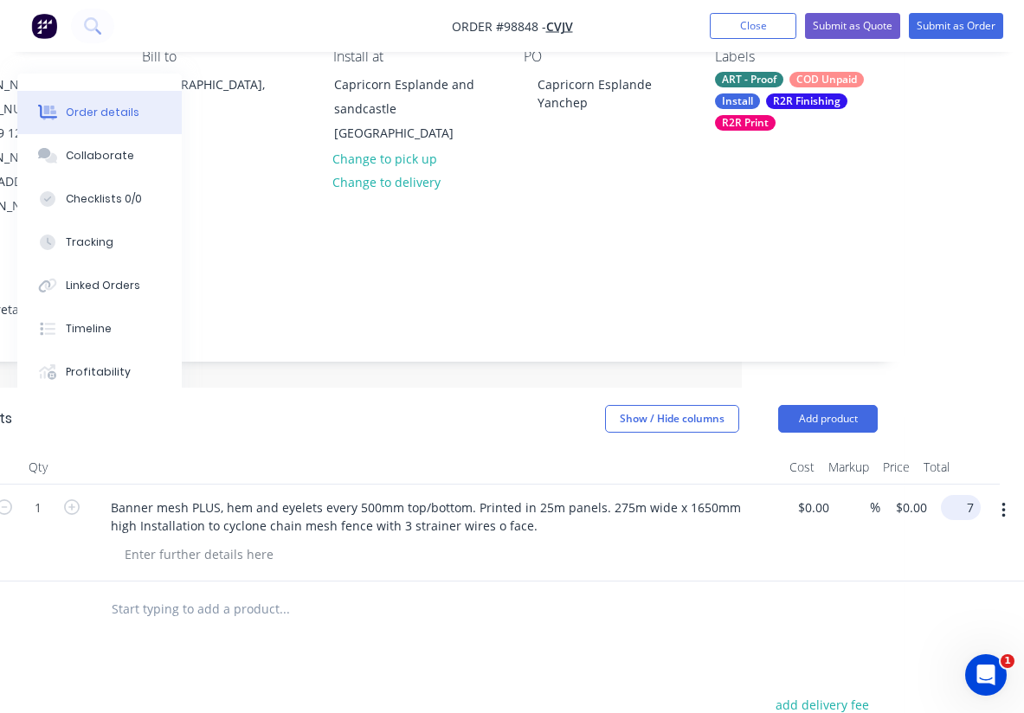
scroll to position [170, 269]
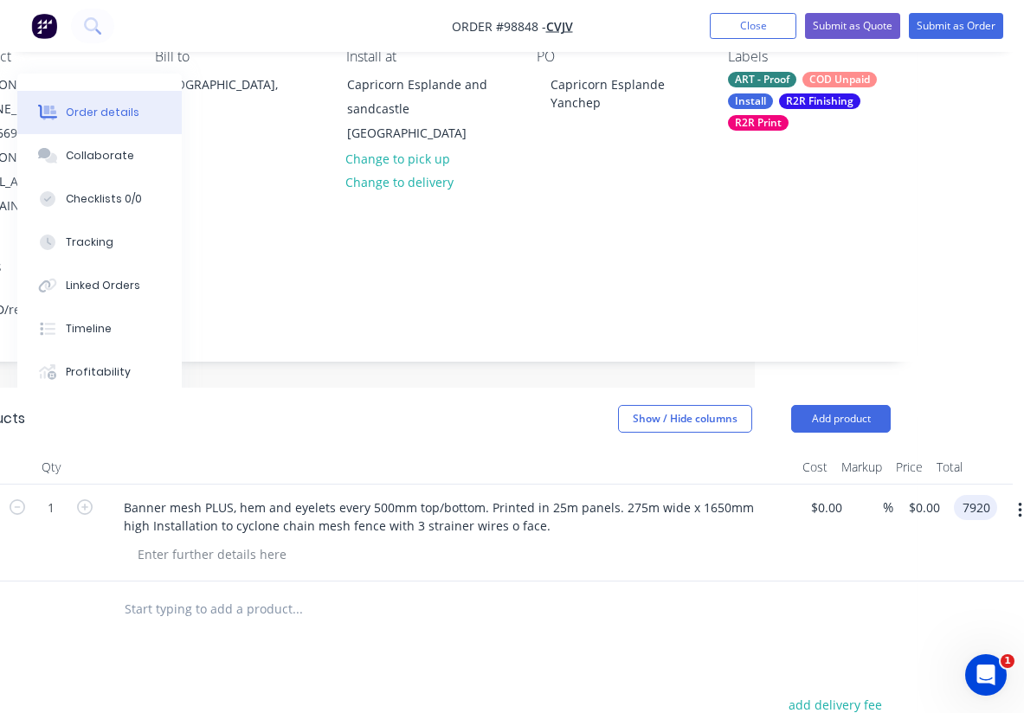
type input "$7,920.00"
click at [606, 601] on div "Products Show / Hide columns Add product Qty Cost Markup Price Total 1 Banner m…" at bounding box center [428, 721] width 978 height 666
click at [295, 592] on input "text" at bounding box center [297, 609] width 346 height 35
paste input "remove and dispose the black mesh $600+GST"
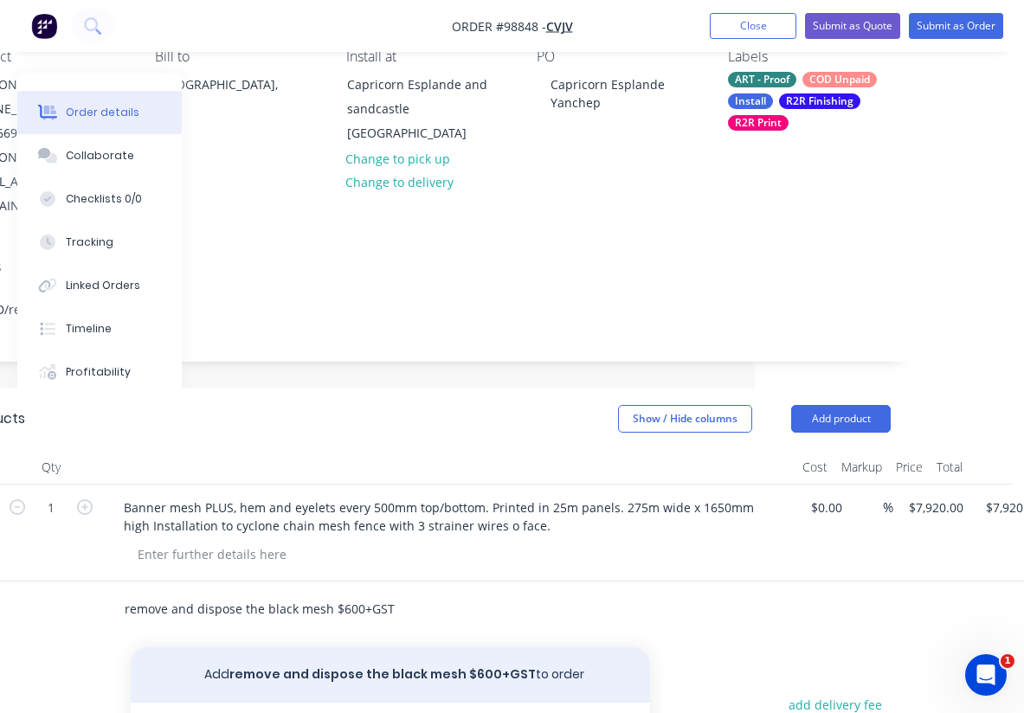
type input "remove and dispose the black mesh $600+GST"
click at [363, 647] on button "Add remove and dispose the black mesh $600+GST to order" at bounding box center [390, 674] width 519 height 55
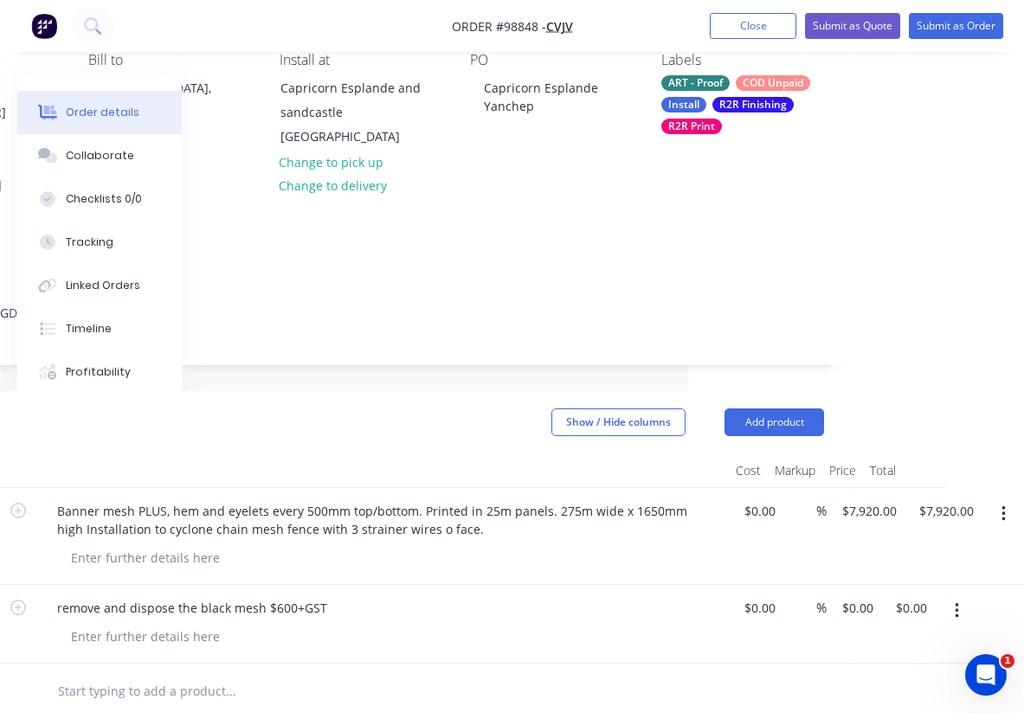
scroll to position [166, 336]
click at [912, 596] on input "0.00" at bounding box center [914, 608] width 40 height 25
type input "600"
type input "$600.00"
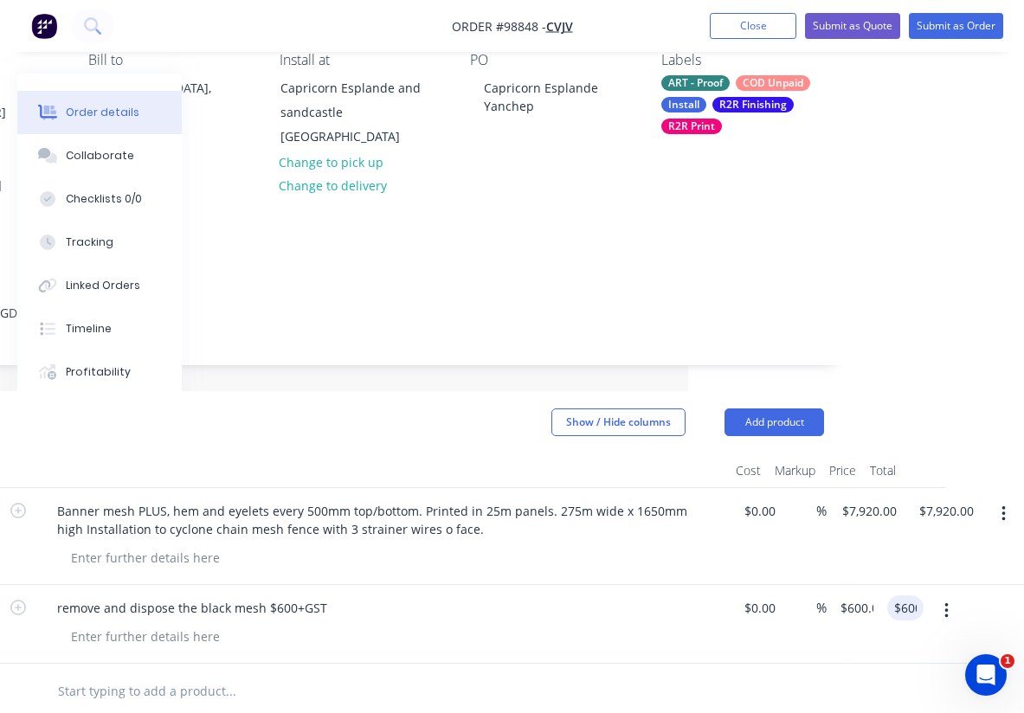
click at [626, 674] on div at bounding box center [347, 691] width 609 height 35
click at [218, 674] on input "text" at bounding box center [230, 691] width 346 height 35
paste input "Installation $4125+GST"
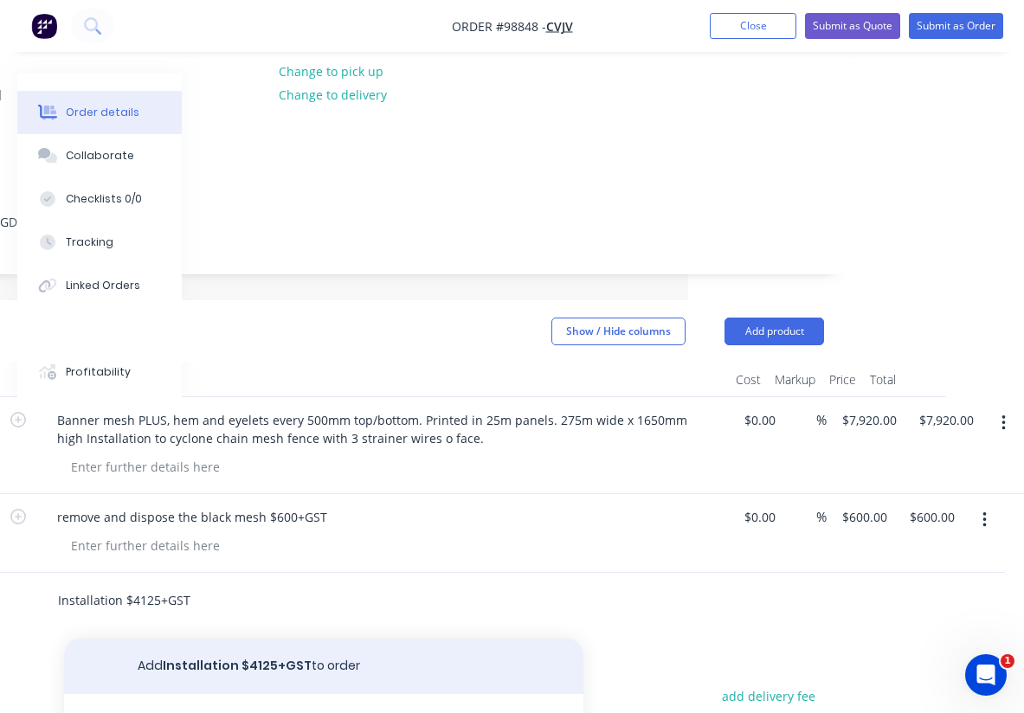
type input "Installation $4125+GST"
click at [272, 639] on button "Add Installation $4125+GST to order" at bounding box center [323, 666] width 519 height 55
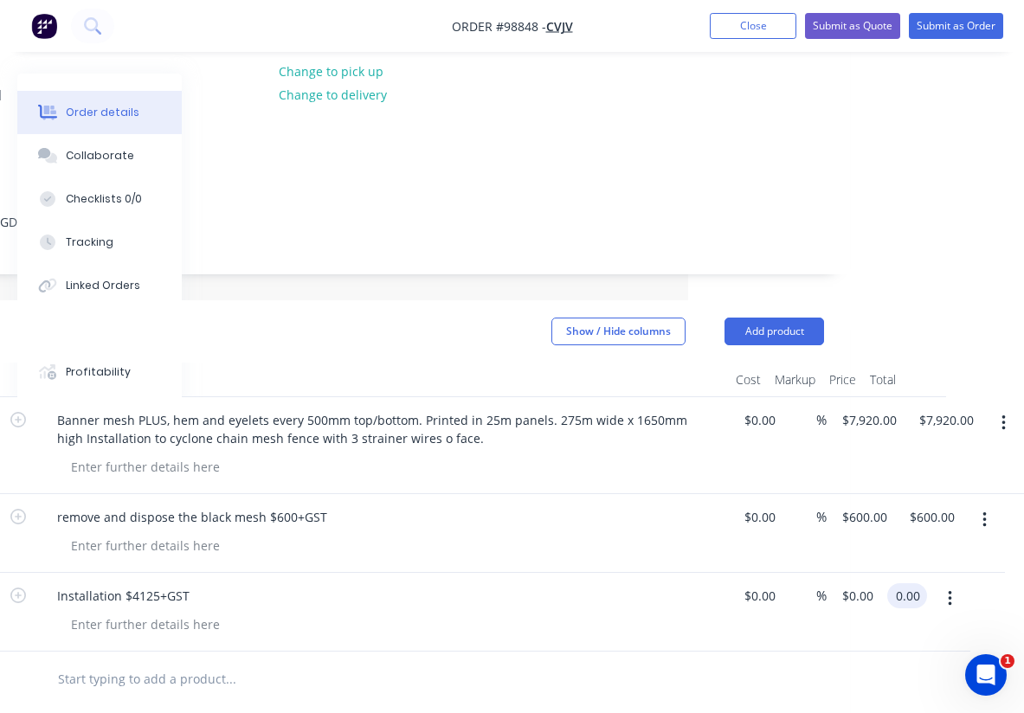
click at [919, 583] on input "0.00" at bounding box center [910, 595] width 33 height 25
type input "$4,125.00"
click at [644, 662] on div at bounding box center [347, 679] width 609 height 35
click at [787, 318] on button "Add product" at bounding box center [775, 332] width 100 height 28
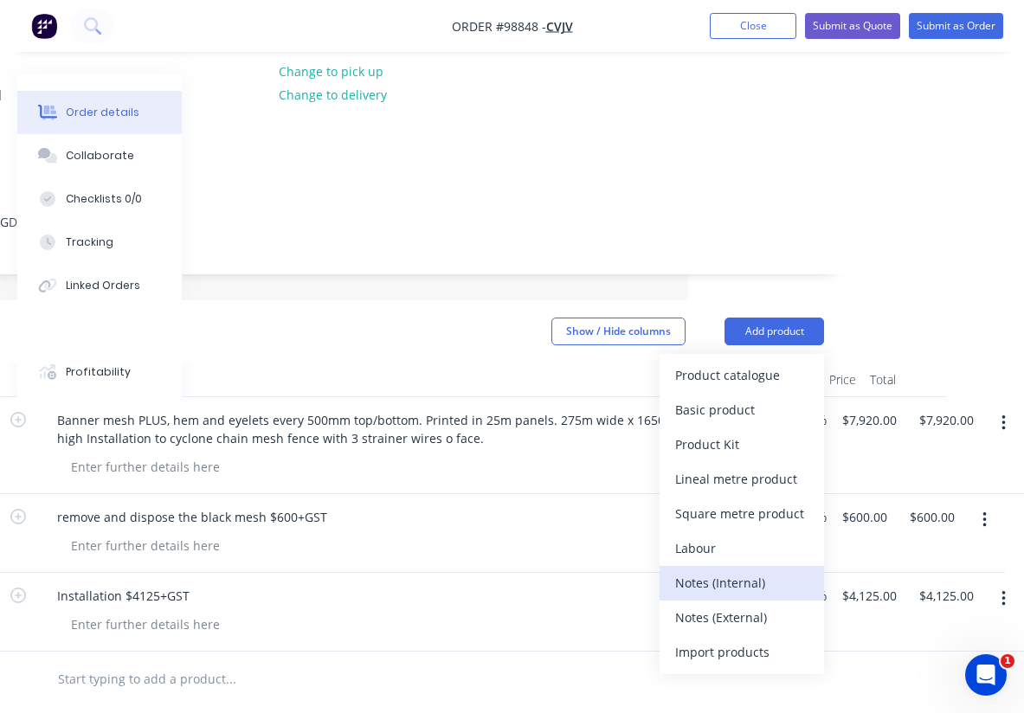
click at [755, 570] on div "Notes (Internal)" at bounding box center [741, 582] width 133 height 25
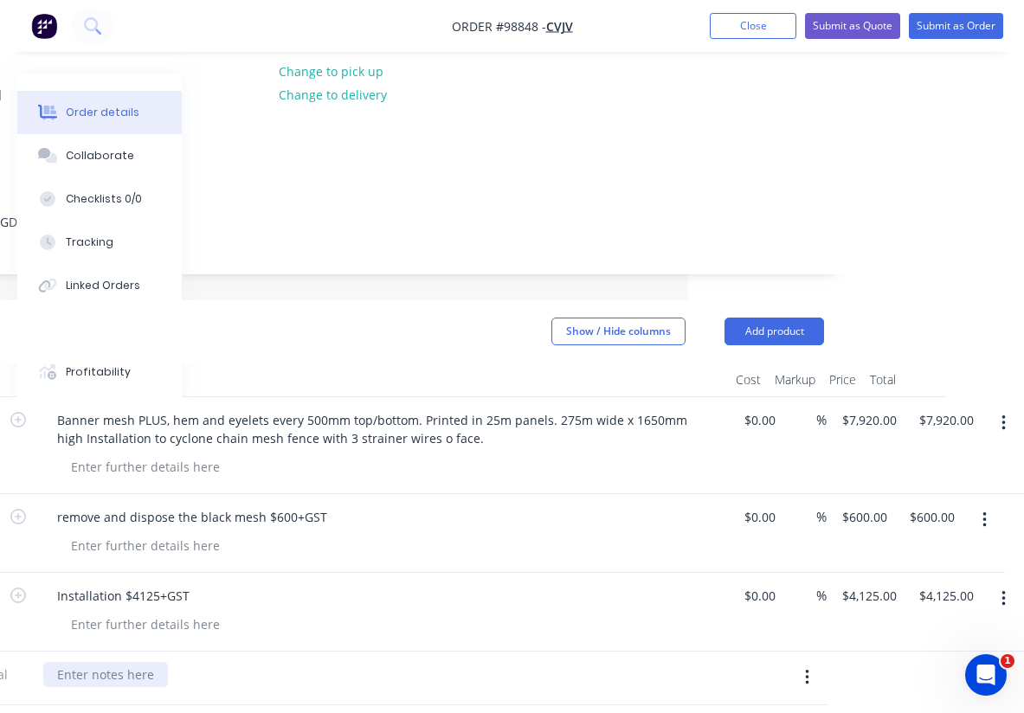
click at [102, 662] on div at bounding box center [105, 674] width 125 height 25
paste div
click at [373, 652] on div "Billing entity is the below: CVJV [STREET_ADDRESS][PERSON_NAME]" at bounding box center [382, 706] width 693 height 108
click at [770, 318] on button "Add product" at bounding box center [775, 332] width 100 height 28
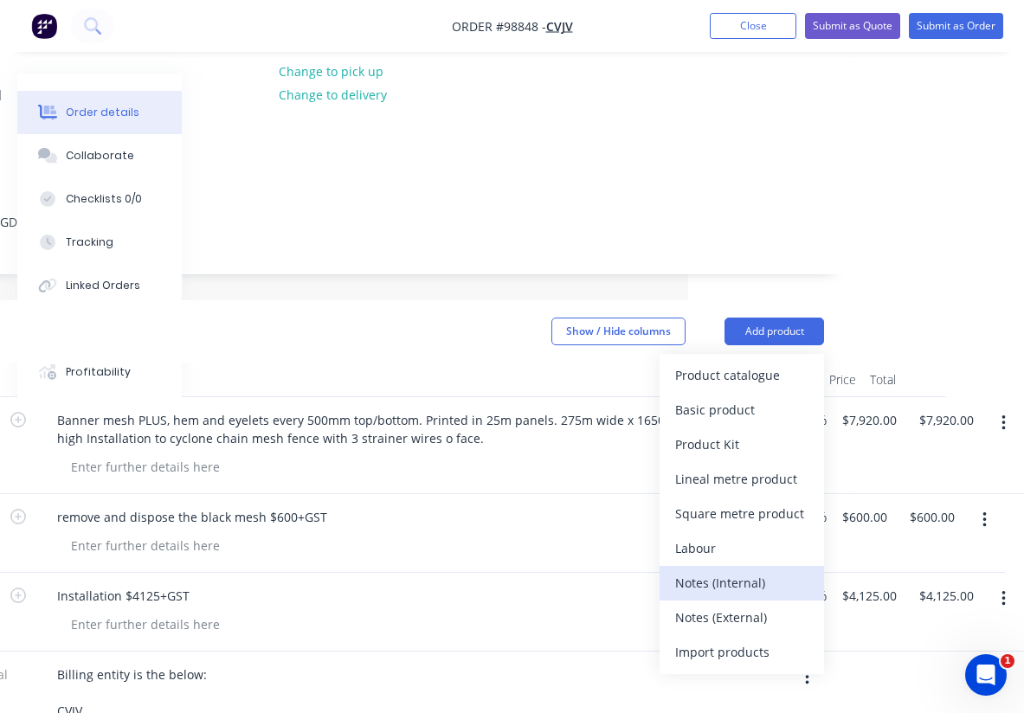
click at [729, 570] on div "Notes (Internal)" at bounding box center [741, 582] width 133 height 25
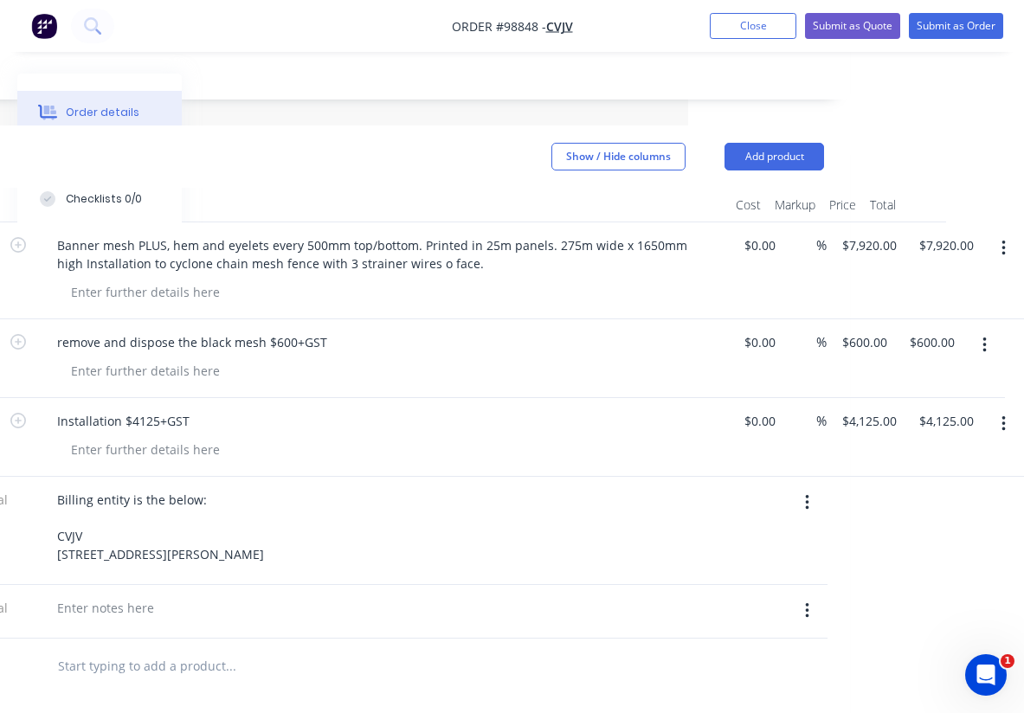
scroll to position [440, 336]
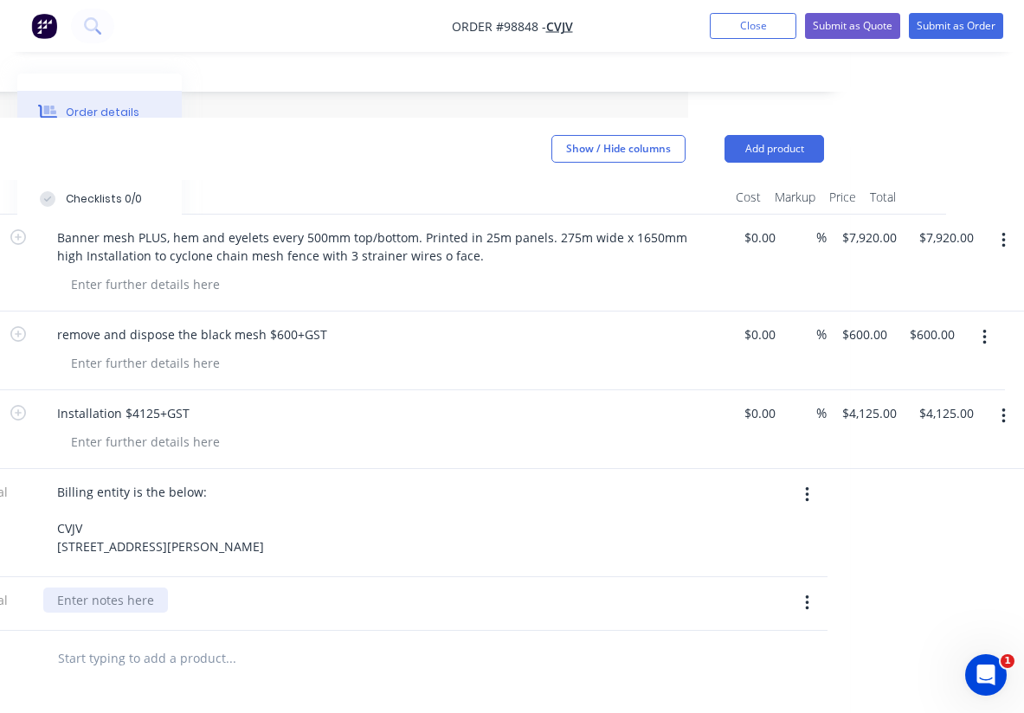
click at [112, 588] on div at bounding box center [105, 600] width 125 height 25
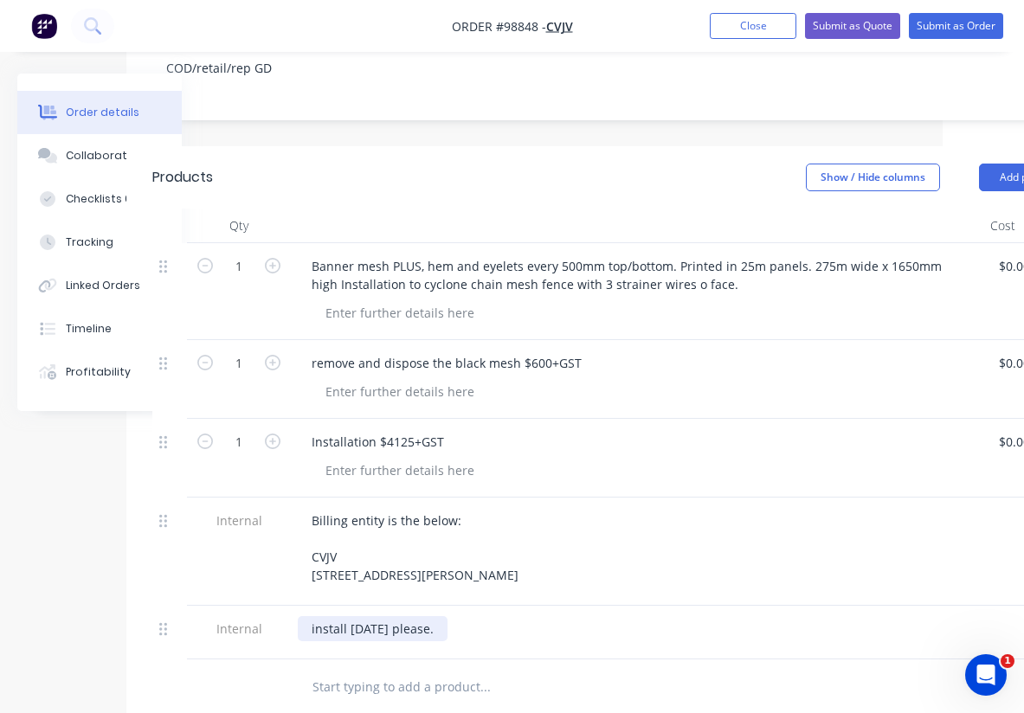
scroll to position [0, 81]
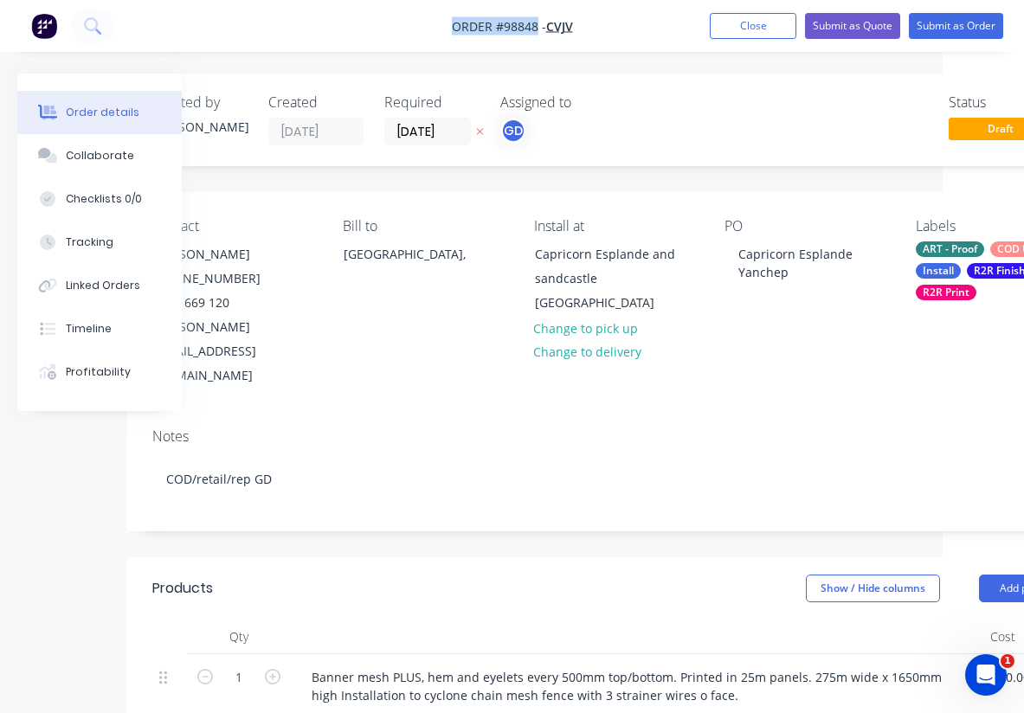
drag, startPoint x: 441, startPoint y: 26, endPoint x: 537, endPoint y: 23, distance: 95.3
click at [537, 23] on nav "Order #98848 - CVJV Add product Close Submit as Quote Submit as Order" at bounding box center [512, 26] width 1024 height 52
copy span "Order #98848"
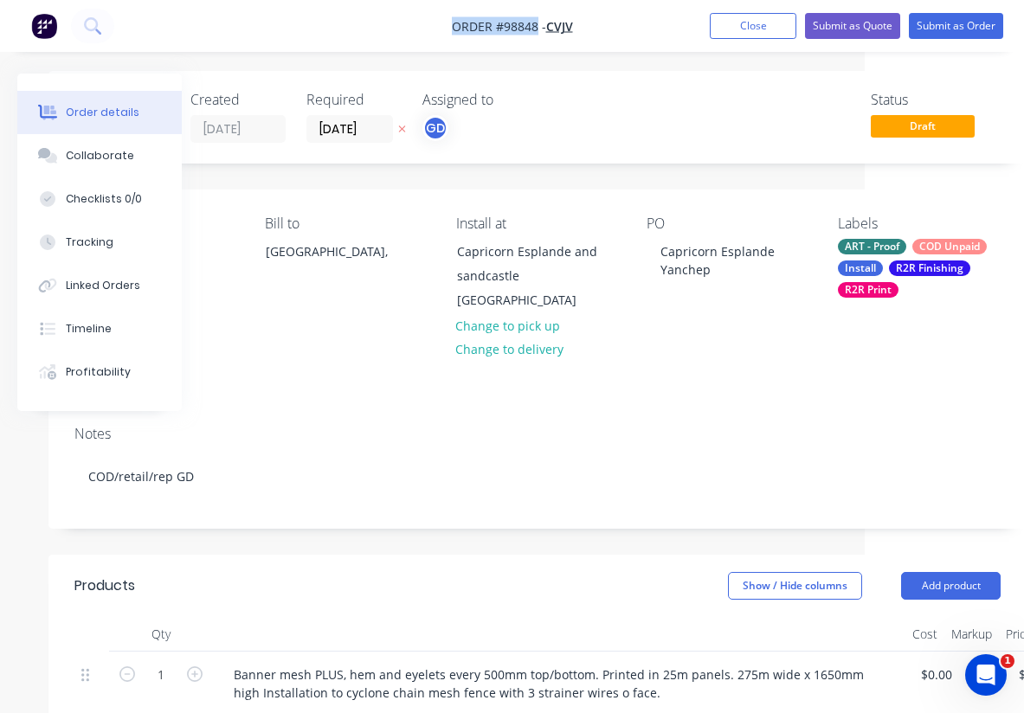
scroll to position [3, 0]
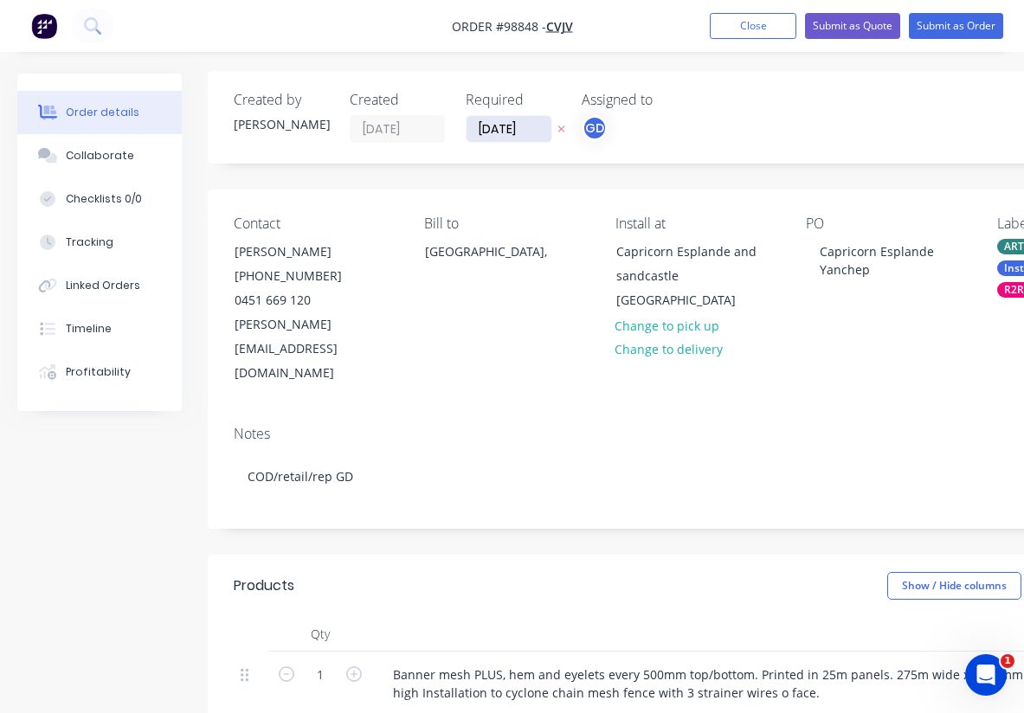
click at [512, 132] on input "[DATE]" at bounding box center [509, 129] width 85 height 26
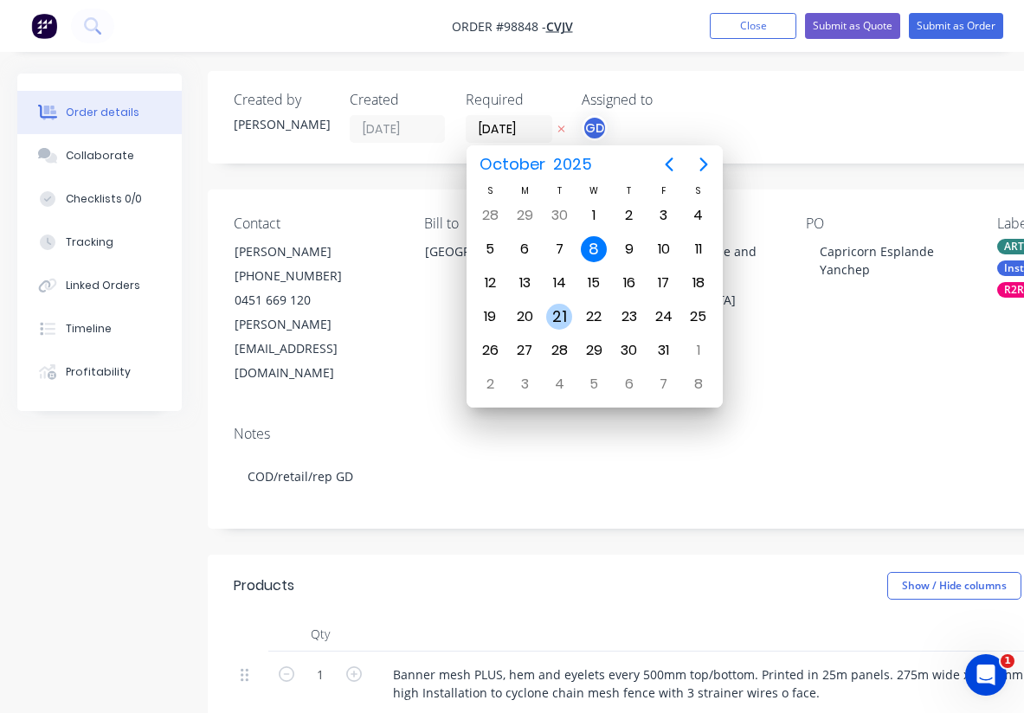
click at [562, 310] on div "21" at bounding box center [559, 317] width 26 height 26
type input "[DATE]"
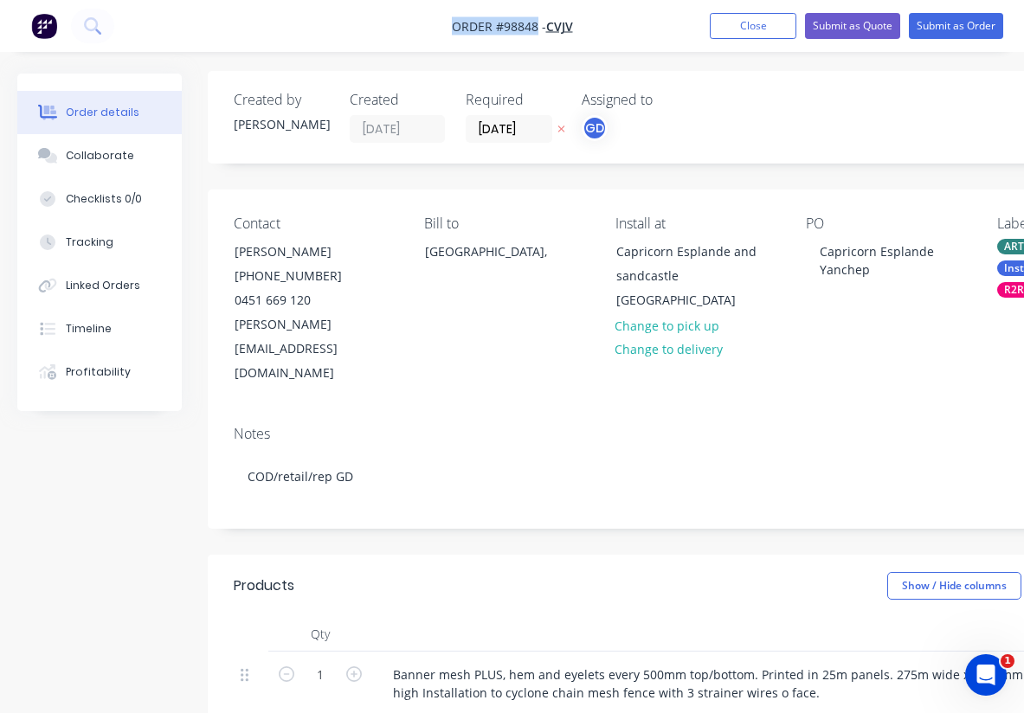
drag, startPoint x: 435, startPoint y: 23, endPoint x: 537, endPoint y: 34, distance: 102.8
click at [537, 34] on nav "Order #98848 - CVJV Add product Close Submit as Quote Submit as Order" at bounding box center [512, 26] width 1024 height 52
copy span "Order #98848"
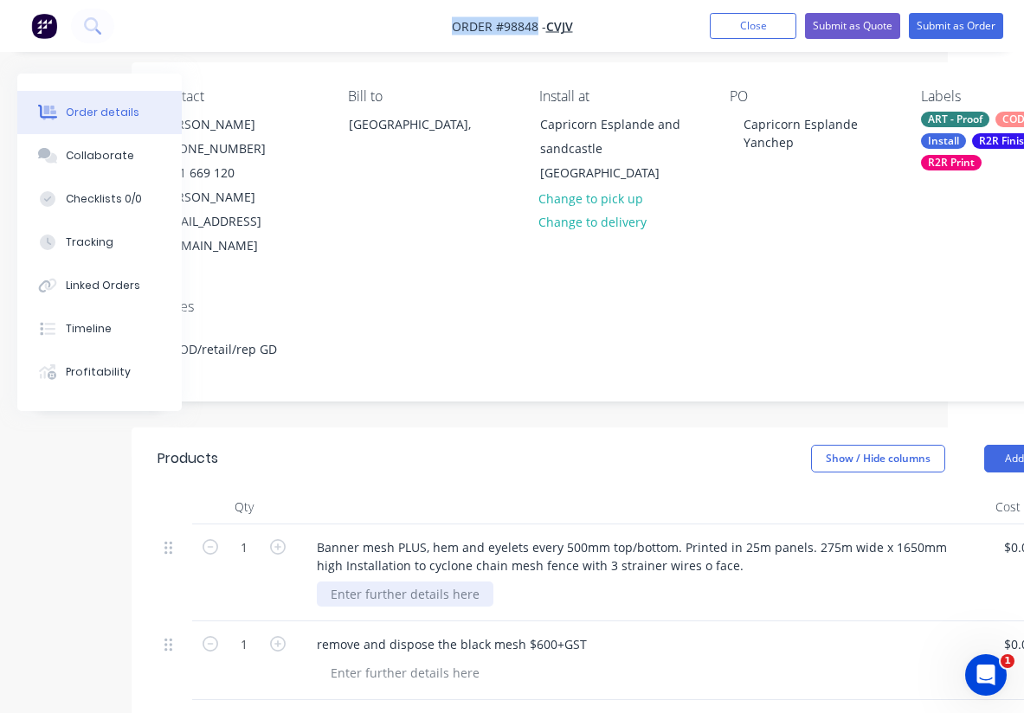
scroll to position [132, 76]
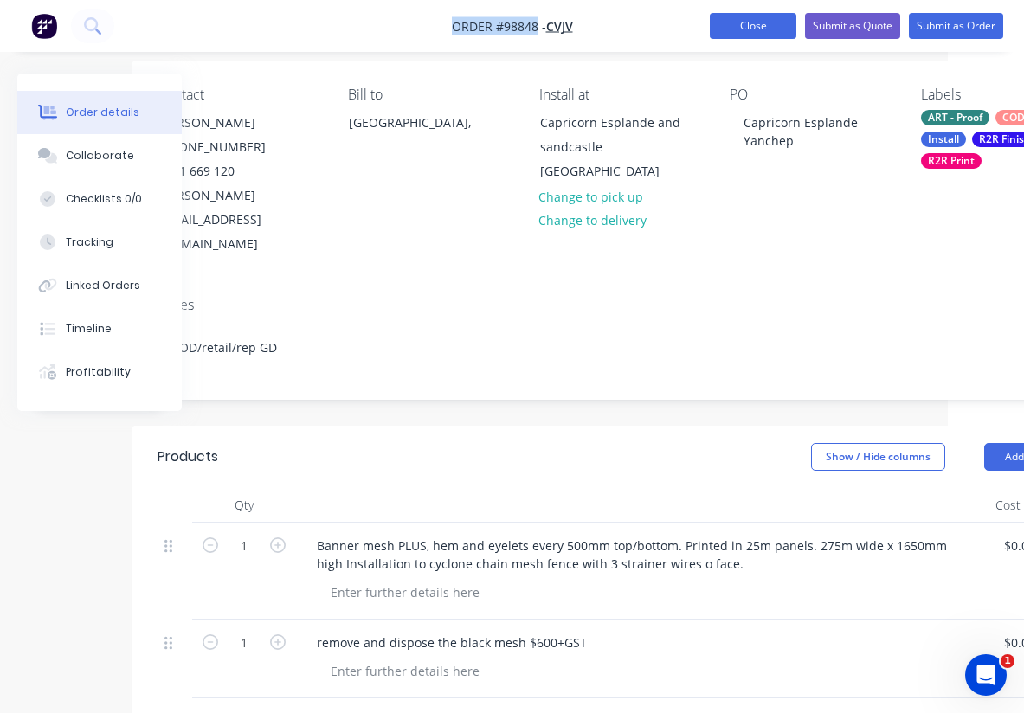
click at [738, 22] on button "Close" at bounding box center [753, 26] width 87 height 26
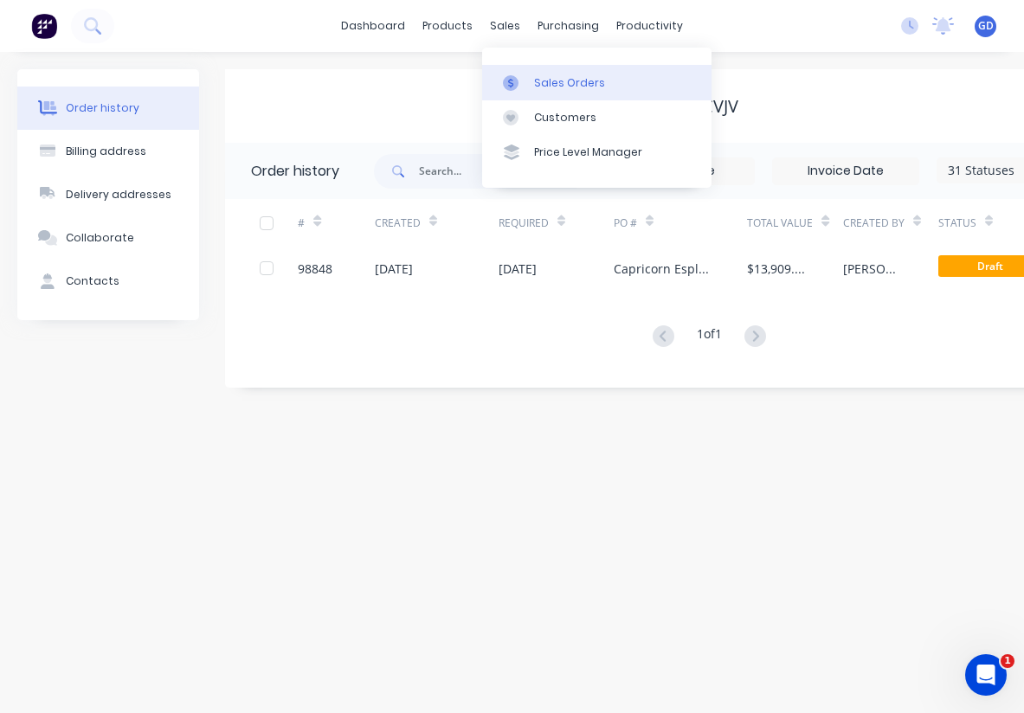
click at [553, 81] on div "Sales Orders" at bounding box center [569, 83] width 71 height 16
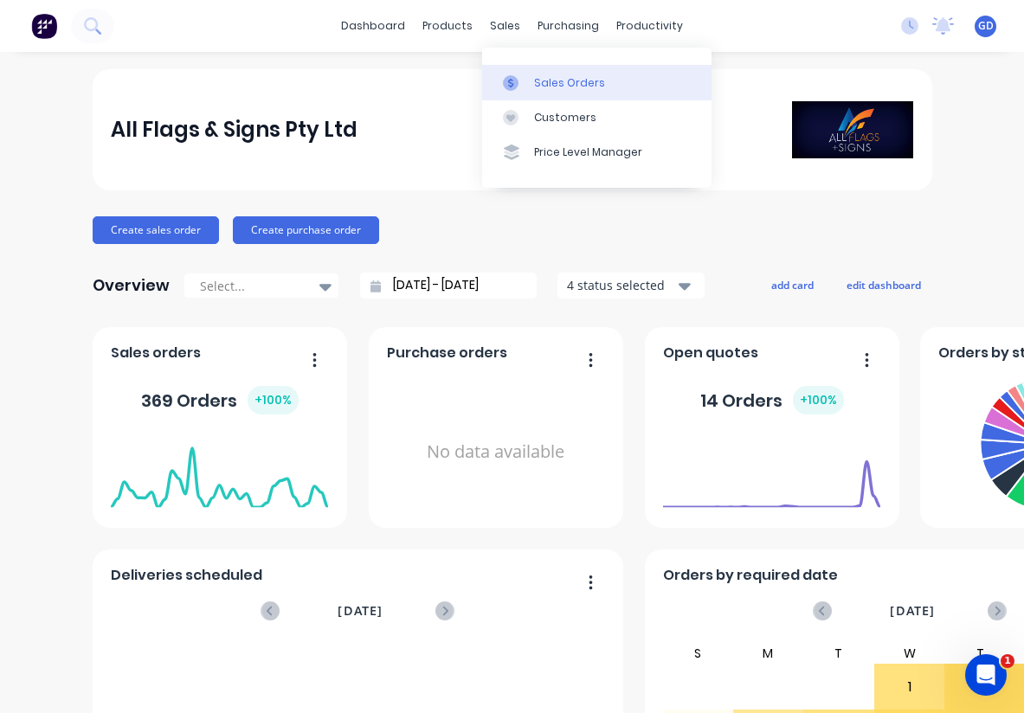
click at [553, 82] on div "Sales Orders" at bounding box center [569, 83] width 71 height 16
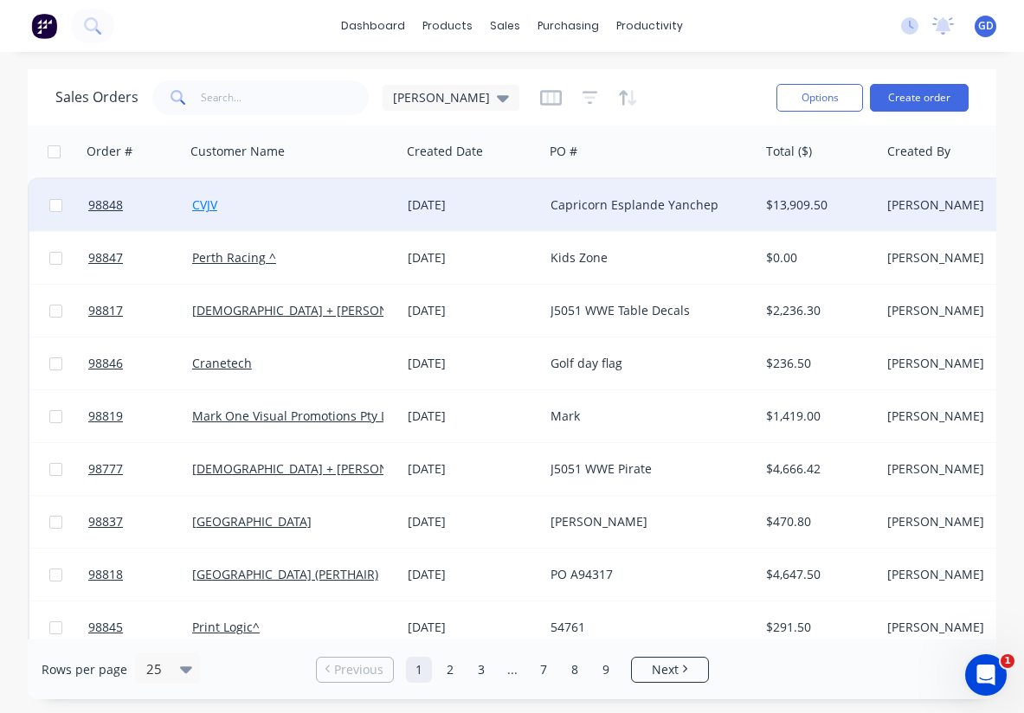
click at [209, 204] on link "CVJV" at bounding box center [204, 204] width 25 height 16
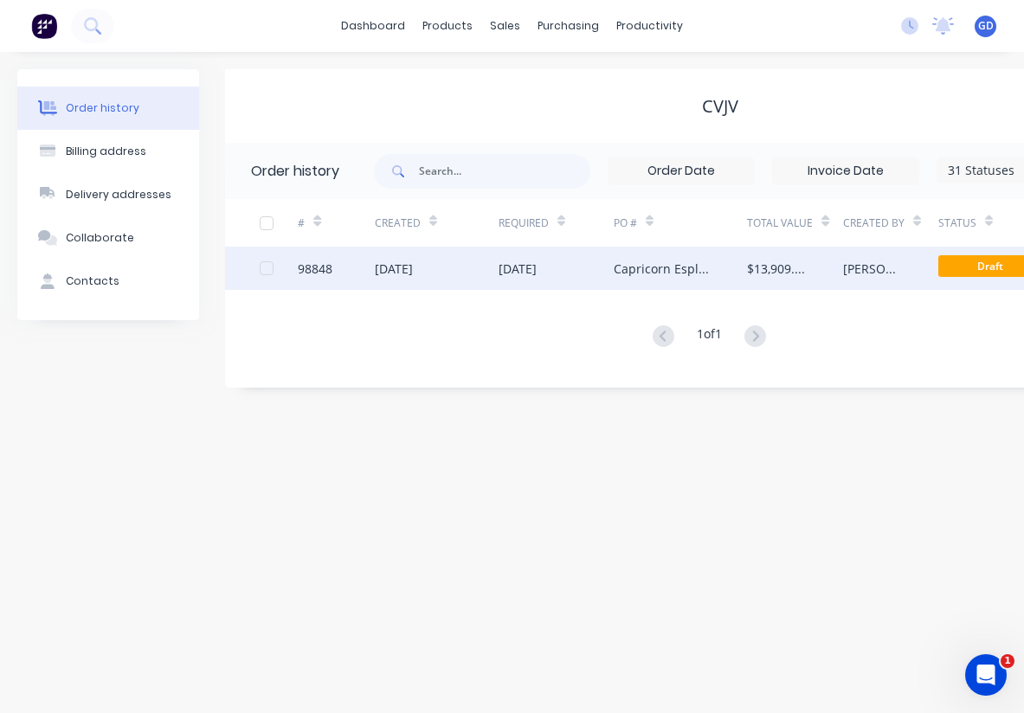
click at [312, 267] on div "98848" at bounding box center [315, 269] width 35 height 18
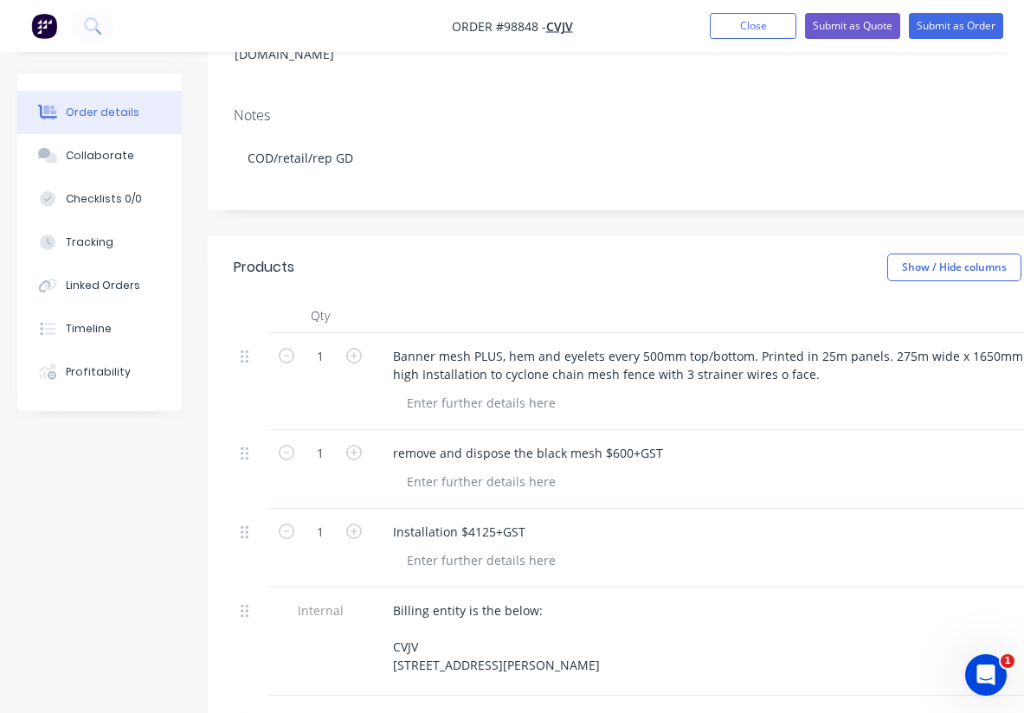
scroll to position [331, 0]
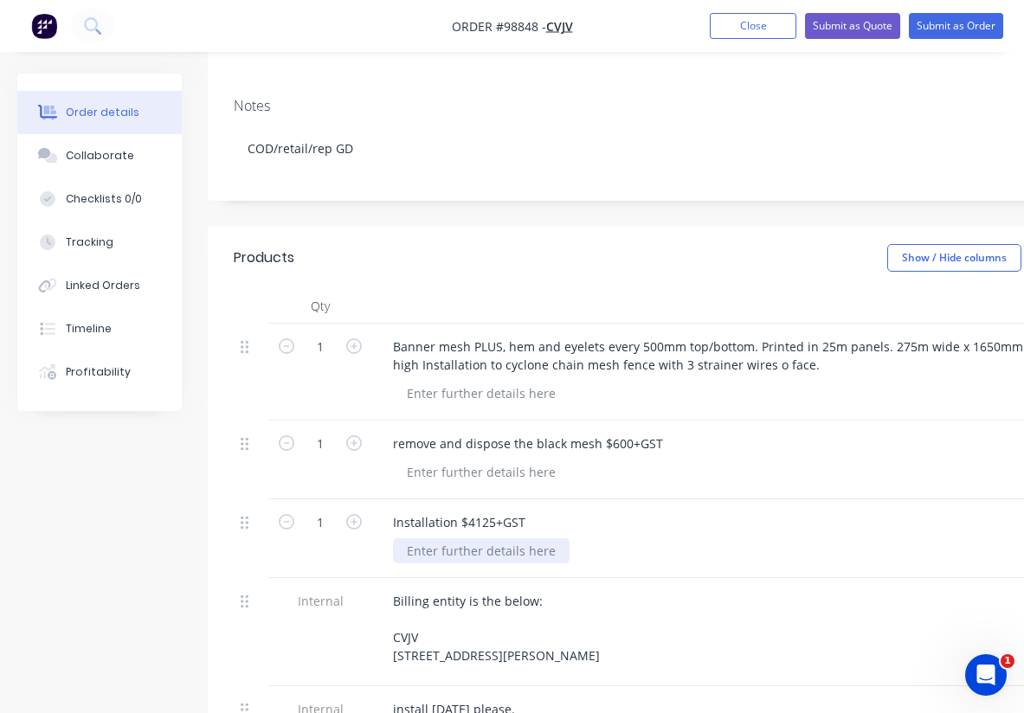
click at [466, 538] on div at bounding box center [481, 550] width 177 height 25
paste div
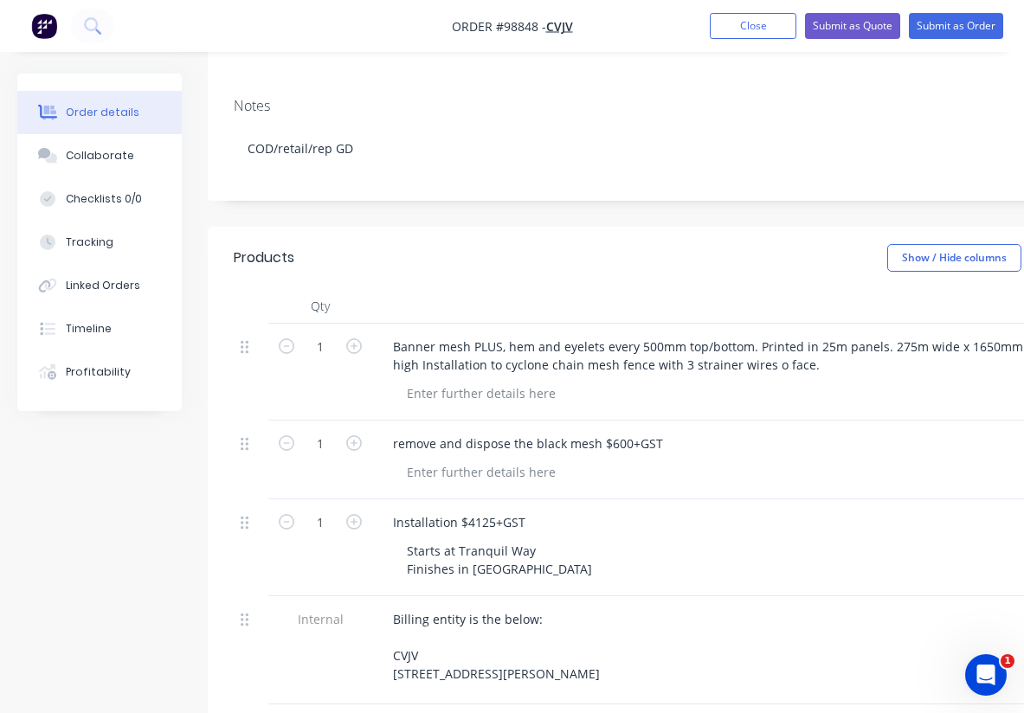
click at [673, 538] on div "Starts at Tranquil Way Finishes in Seamark road" at bounding box center [725, 559] width 665 height 43
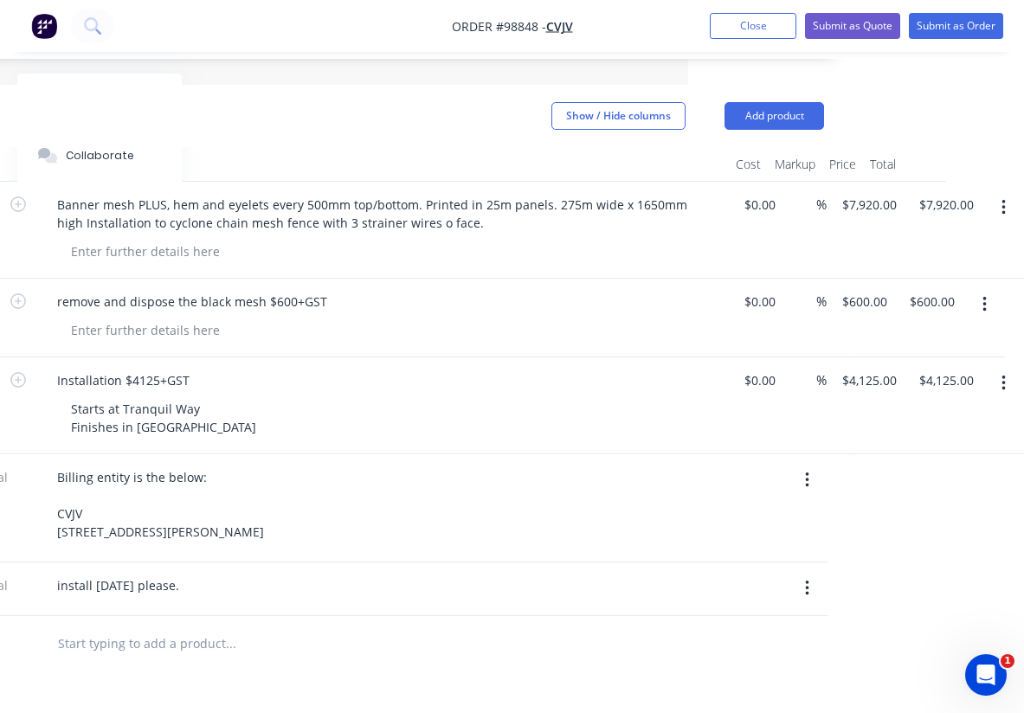
scroll to position [461, 336]
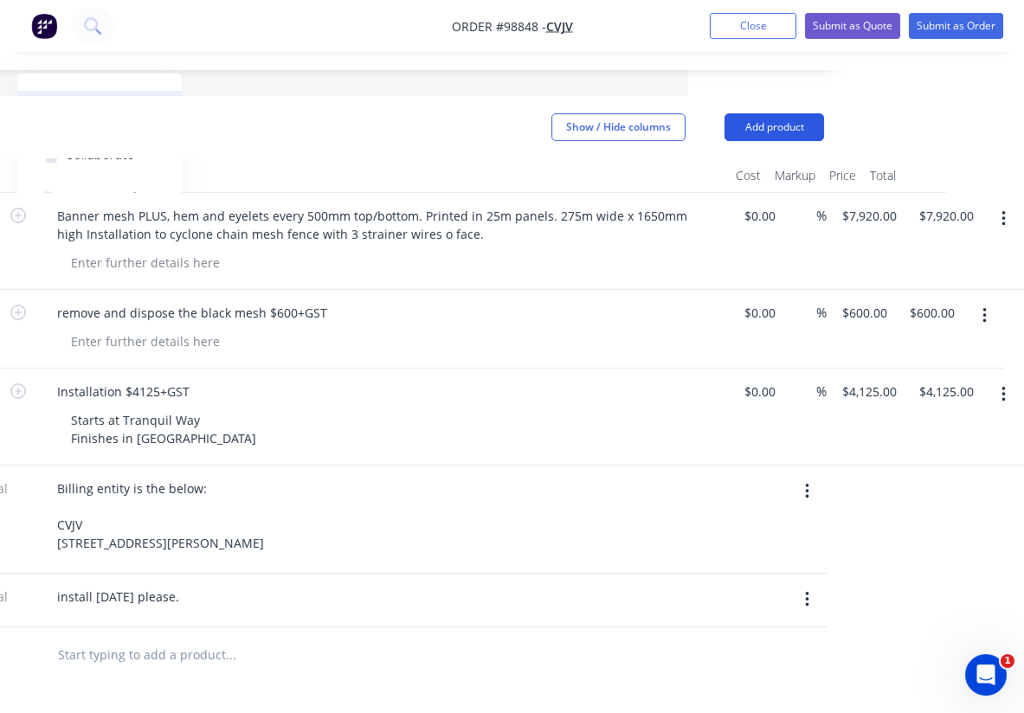
click at [797, 113] on button "Add product" at bounding box center [775, 127] width 100 height 28
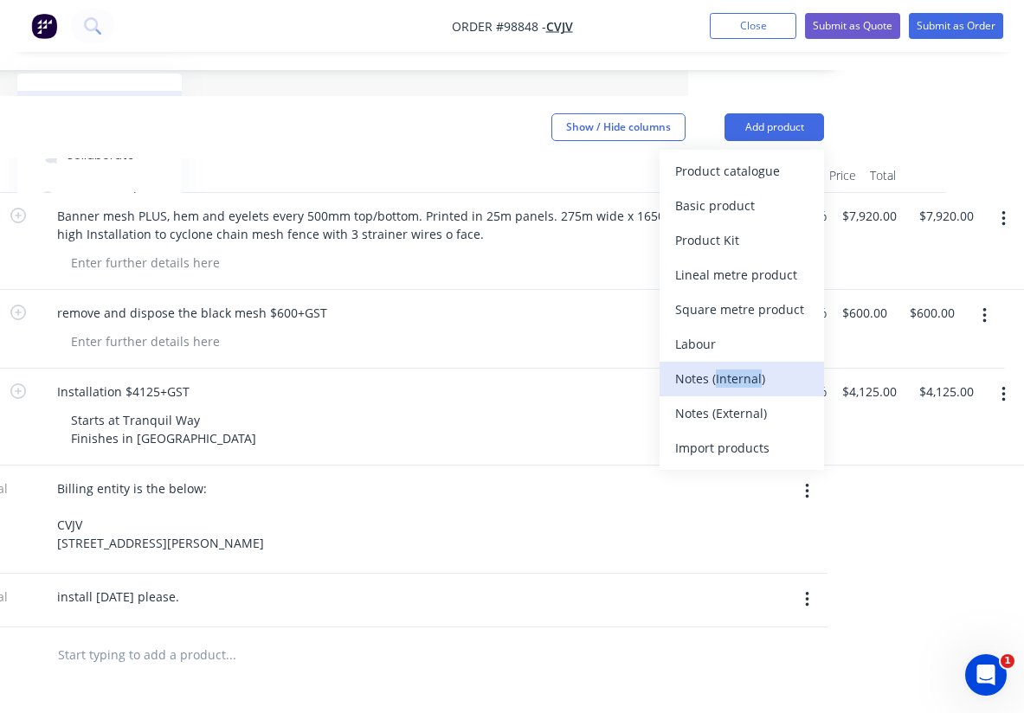
click at [738, 366] on div "Notes (Internal)" at bounding box center [741, 378] width 133 height 25
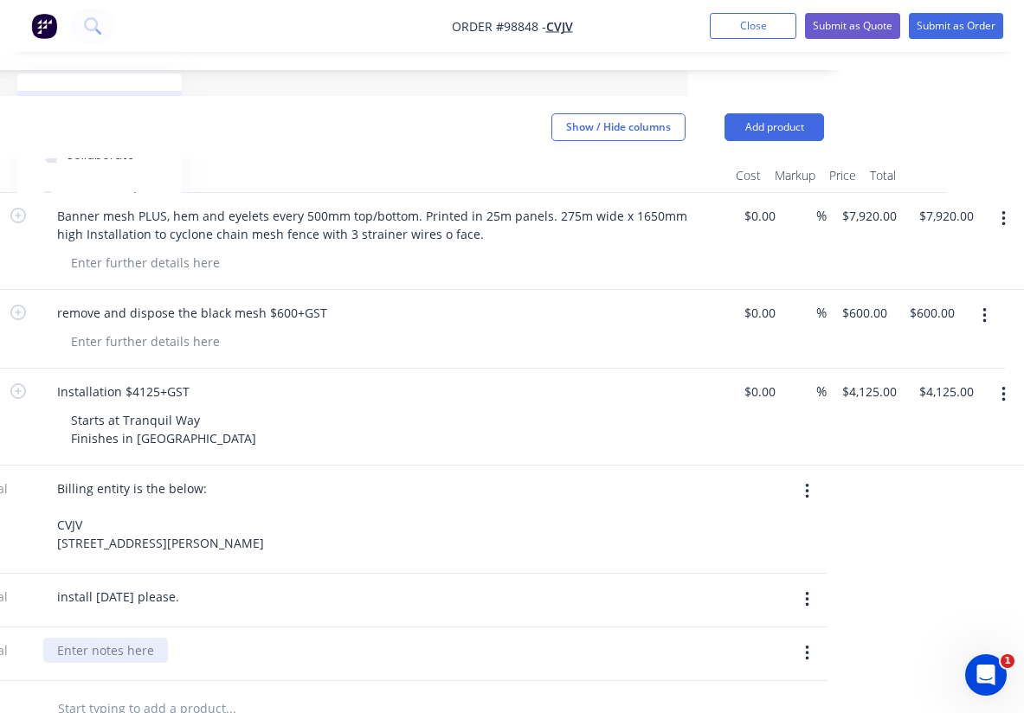
click at [126, 638] on div at bounding box center [105, 650] width 125 height 25
click at [182, 681] on div at bounding box center [347, 709] width 623 height 56
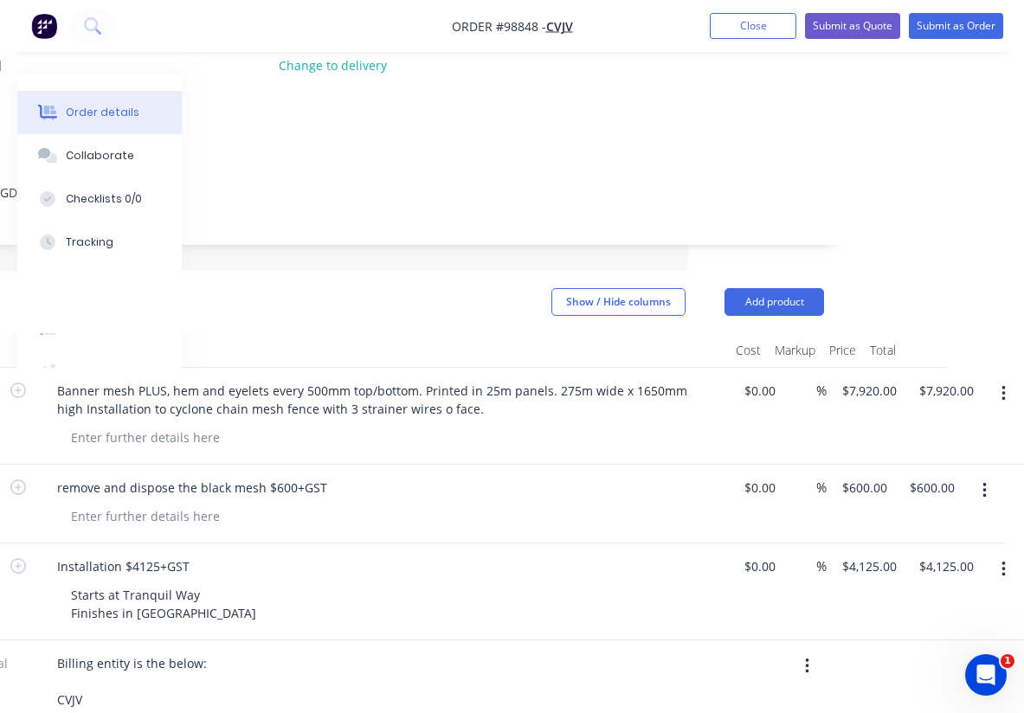
scroll to position [96, 336]
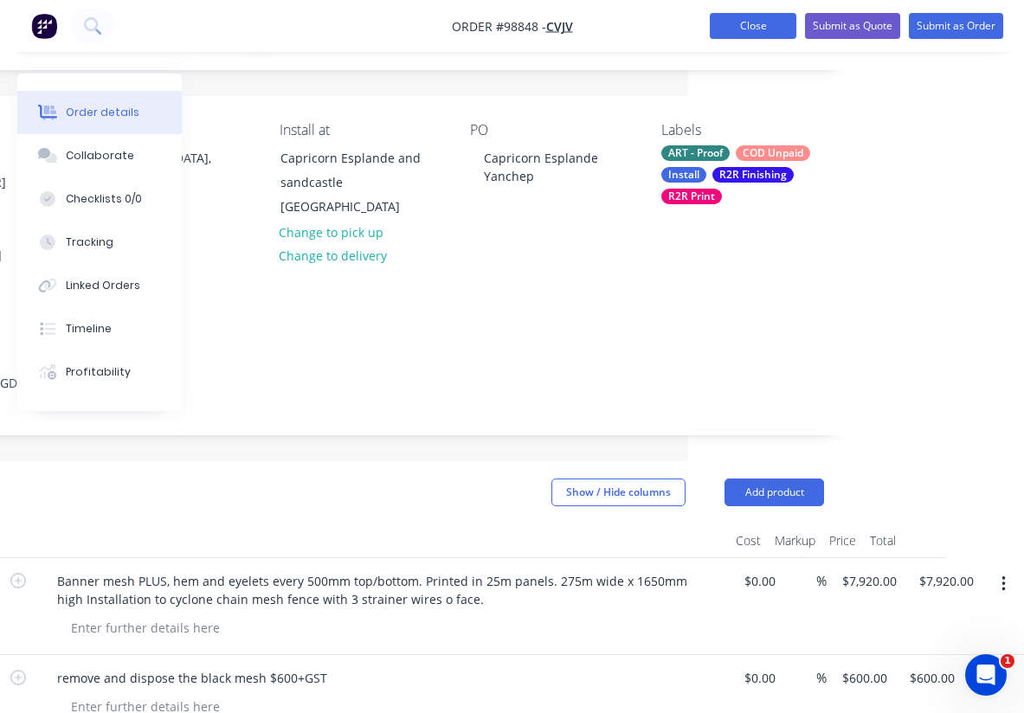
click at [757, 38] on button "Close" at bounding box center [753, 26] width 87 height 26
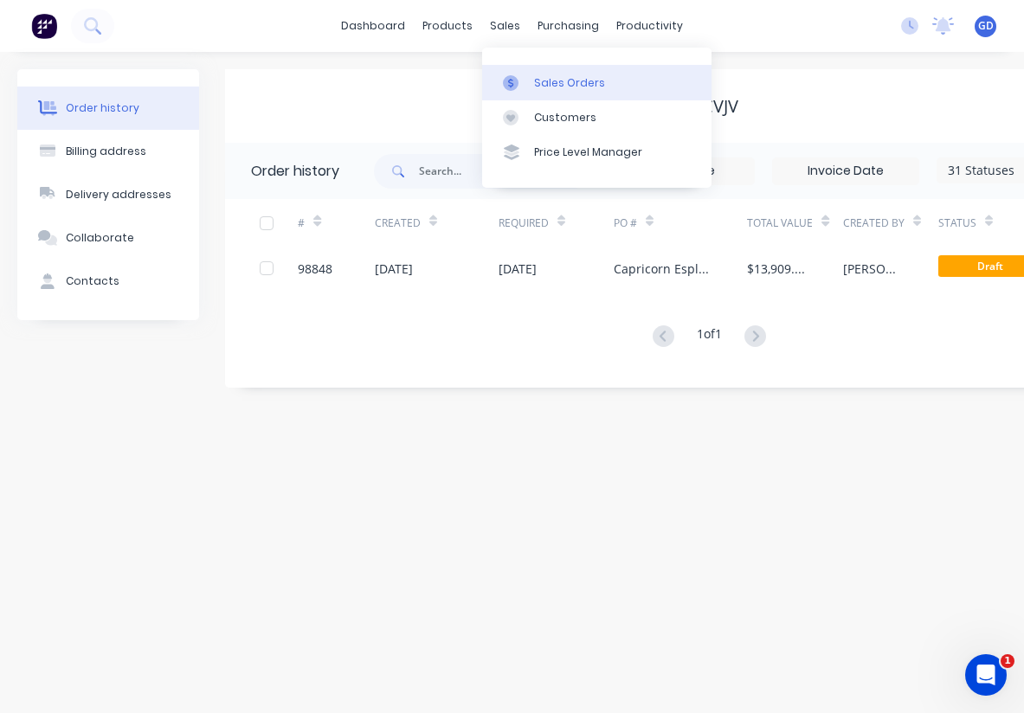
click at [551, 78] on div "Sales Orders" at bounding box center [569, 83] width 71 height 16
